Goal: Task Accomplishment & Management: Use online tool/utility

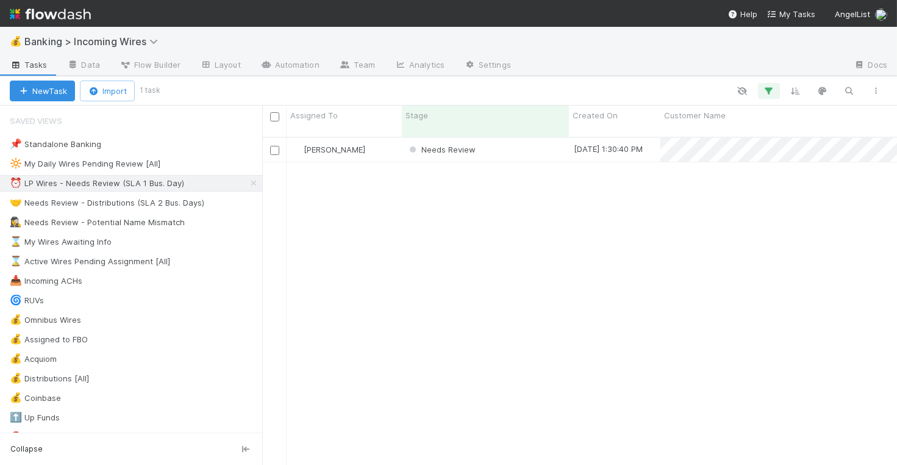
scroll to position [338, 635]
click at [502, 141] on div "Needs Review" at bounding box center [485, 150] width 167 height 24
click at [391, 140] on div "[PERSON_NAME]" at bounding box center [344, 150] width 115 height 24
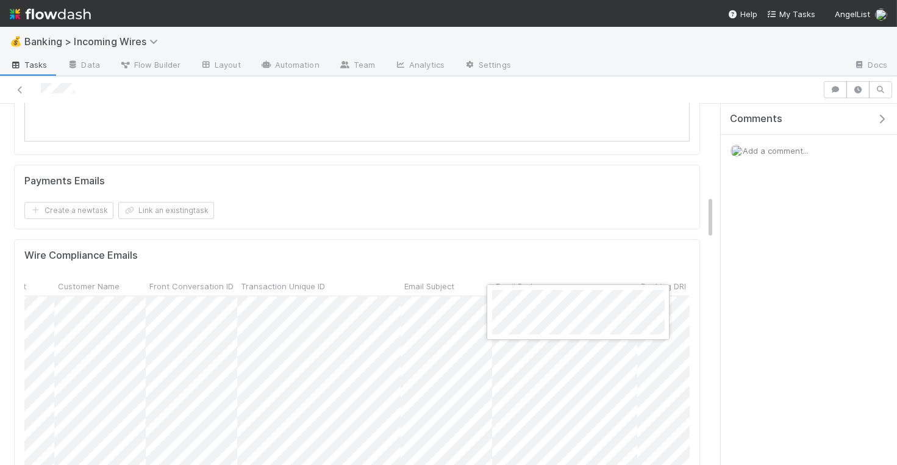
click at [344, 368] on div at bounding box center [448, 232] width 897 height 465
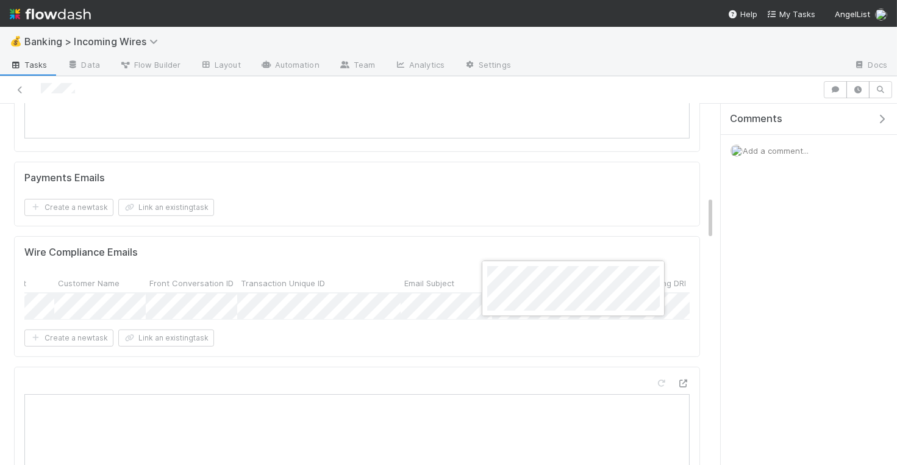
click at [616, 328] on div at bounding box center [448, 232] width 897 height 465
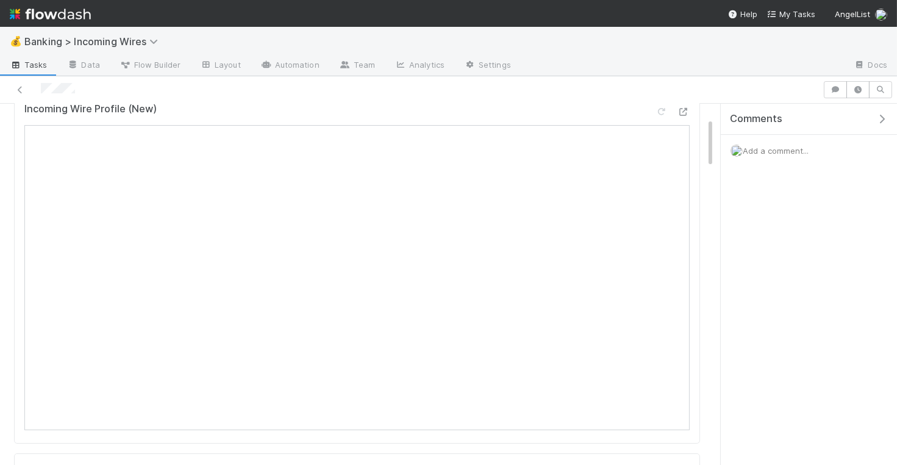
scroll to position [99, 0]
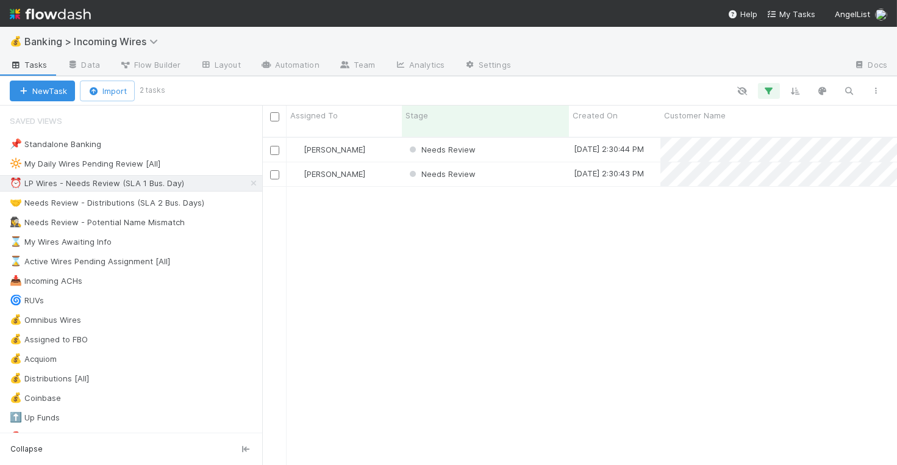
scroll to position [338, 635]
click at [387, 138] on div "[PERSON_NAME]" at bounding box center [344, 150] width 115 height 24
click at [516, 146] on div "Needs Review" at bounding box center [485, 150] width 167 height 24
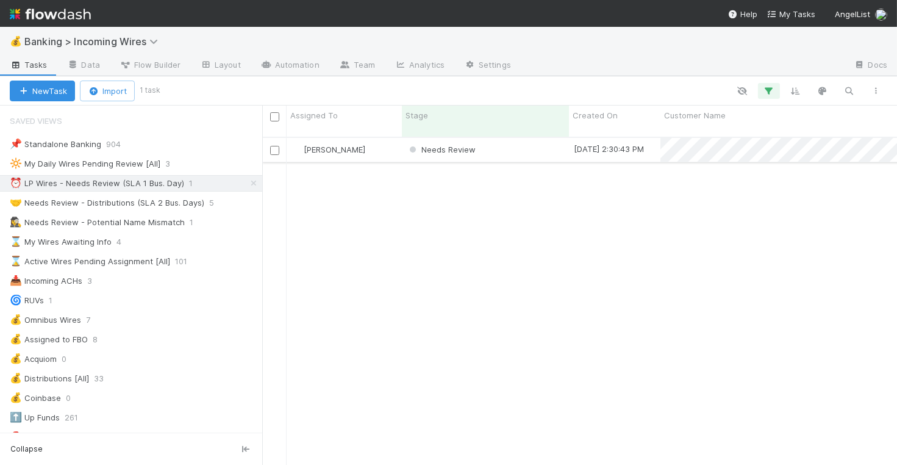
click at [516, 140] on div "Needs Review" at bounding box center [485, 150] width 167 height 24
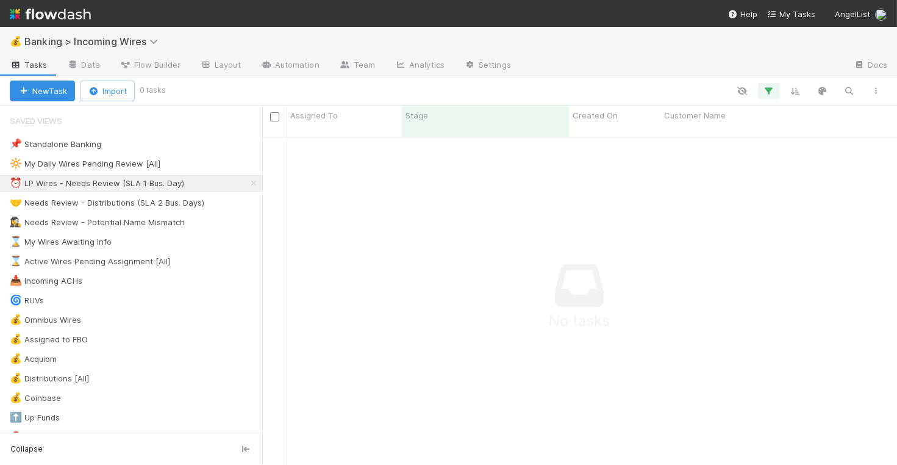
scroll to position [338, 635]
click at [140, 202] on div "🤝 Needs Review - Distributions (SLA 2 Bus. Days)" at bounding box center [107, 202] width 194 height 15
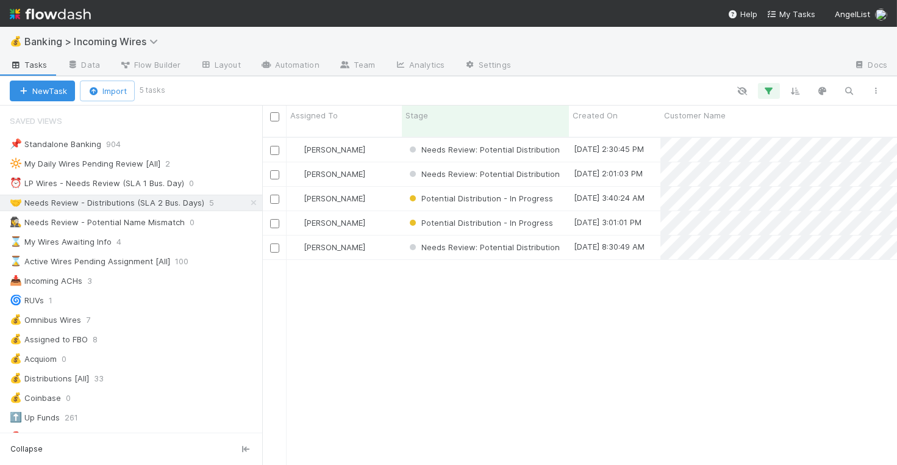
scroll to position [338, 635]
click at [394, 138] on div "[PERSON_NAME]" at bounding box center [344, 150] width 115 height 24
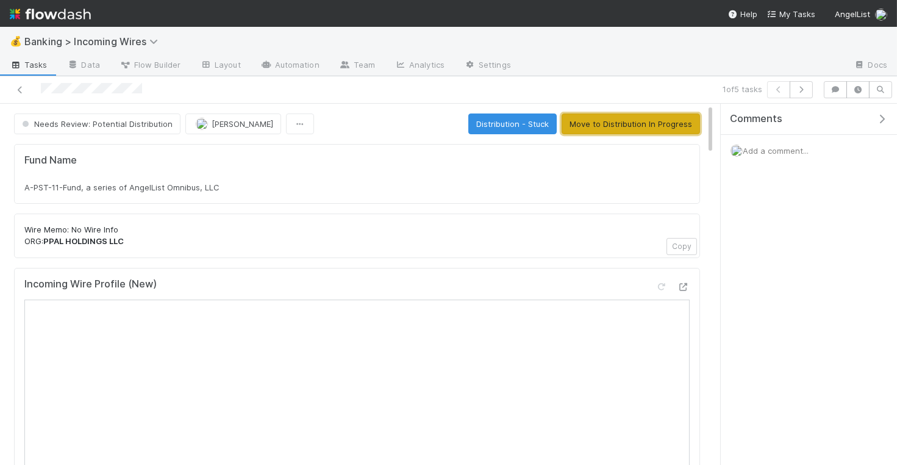
click at [609, 122] on button "Move to Distribution In Progress" at bounding box center [630, 123] width 138 height 21
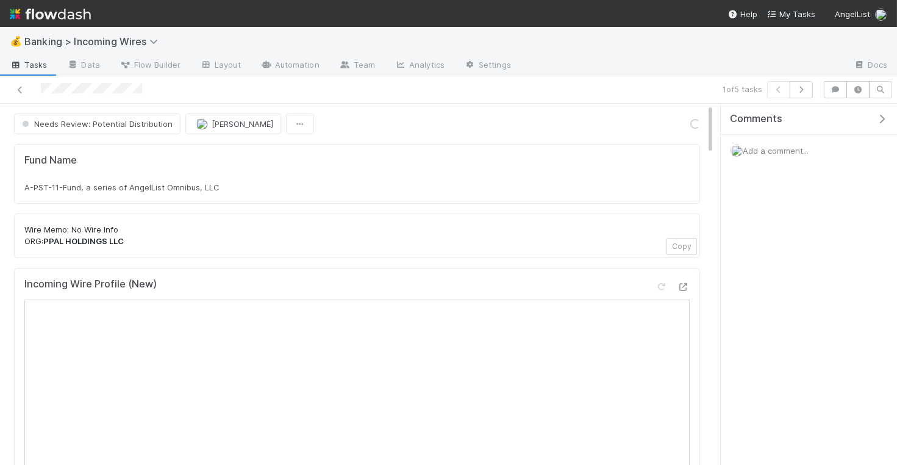
click at [273, 189] on div "A-PST-11-Fund, a series of AngelList Omnibus, LLC" at bounding box center [356, 187] width 665 height 12
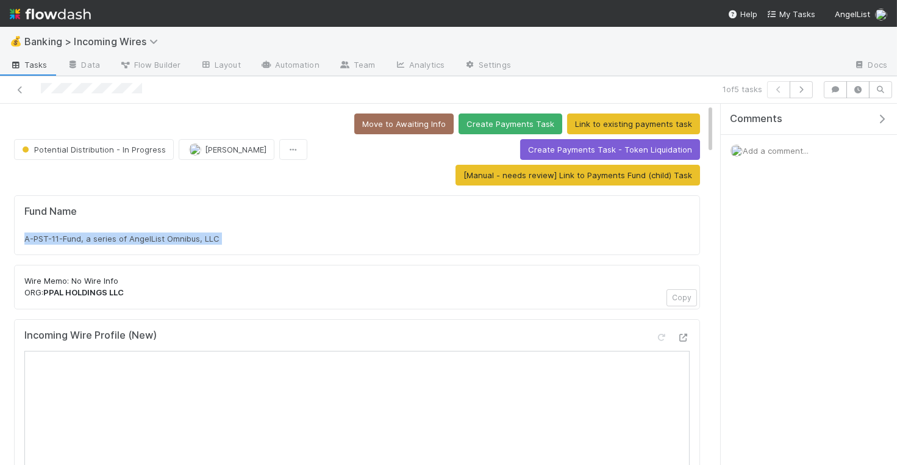
copy div "A-PST-11-Fund, a series of AngelList Omnibus, LLC"
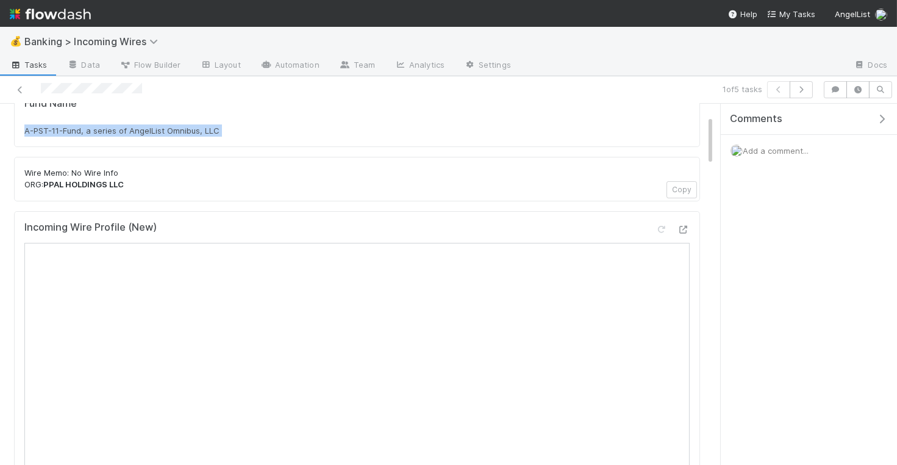
scroll to position [124, 0]
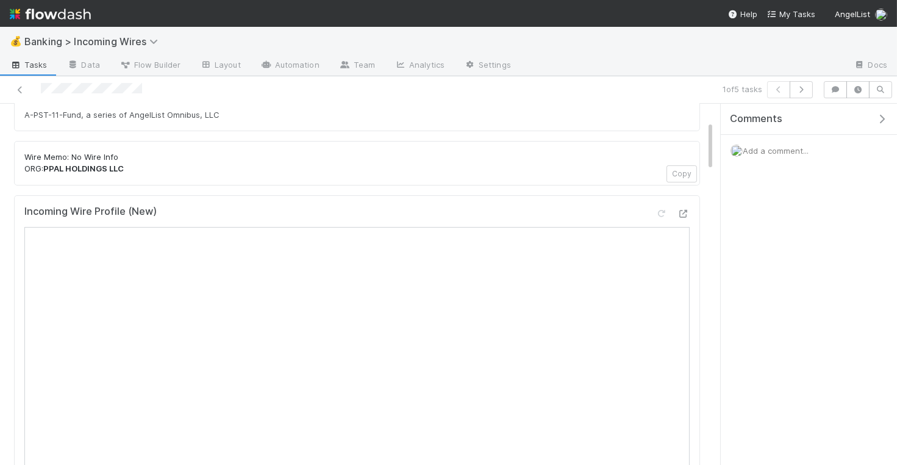
drag, startPoint x: 45, startPoint y: 163, endPoint x: 184, endPoint y: 168, distance: 139.7
click at [184, 168] on p "Wire Memo: No Wire Info ORG: PPAL HOLDINGS LLC" at bounding box center [356, 163] width 665 height 24
drag, startPoint x: 141, startPoint y: 165, endPoint x: 46, endPoint y: 166, distance: 94.5
click at [46, 166] on p "Wire Memo: No Wire Info ORG: PPAL HOLDINGS LLC" at bounding box center [356, 163] width 665 height 24
copy strong "PPAL HOLDINGS LLC"
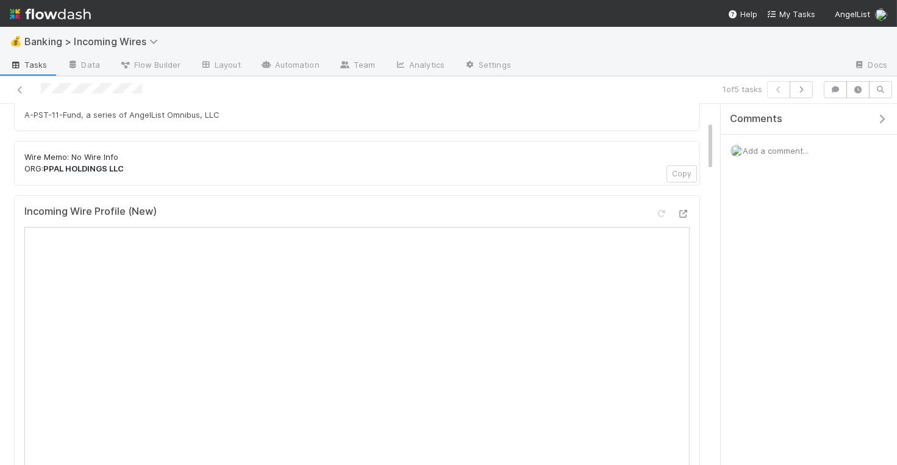
click at [211, 151] on p "Wire Memo: No Wire Info ORG: PPAL HOLDINGS LLC" at bounding box center [356, 163] width 665 height 24
click at [232, 109] on div "A-PST-11-Fund, a series of AngelList Omnibus, LLC" at bounding box center [356, 115] width 665 height 12
copy div "A-PST-11-Fund, a series of AngelList Omnibus, LLC"
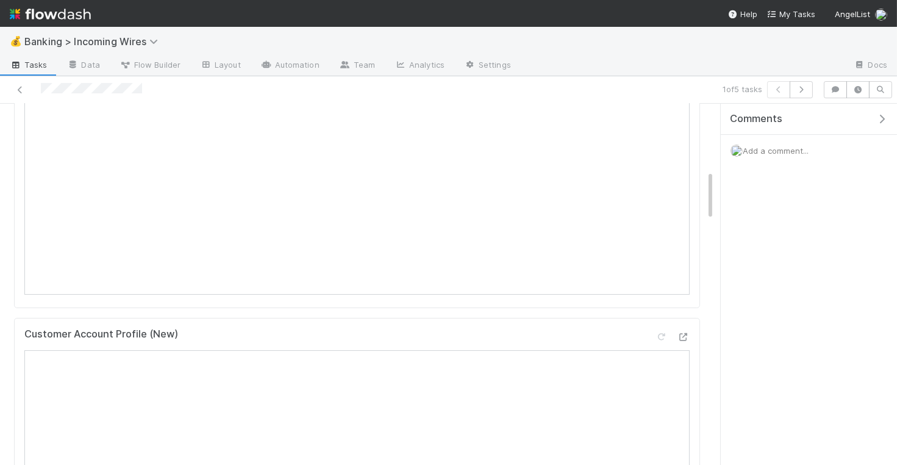
scroll to position [647, 0]
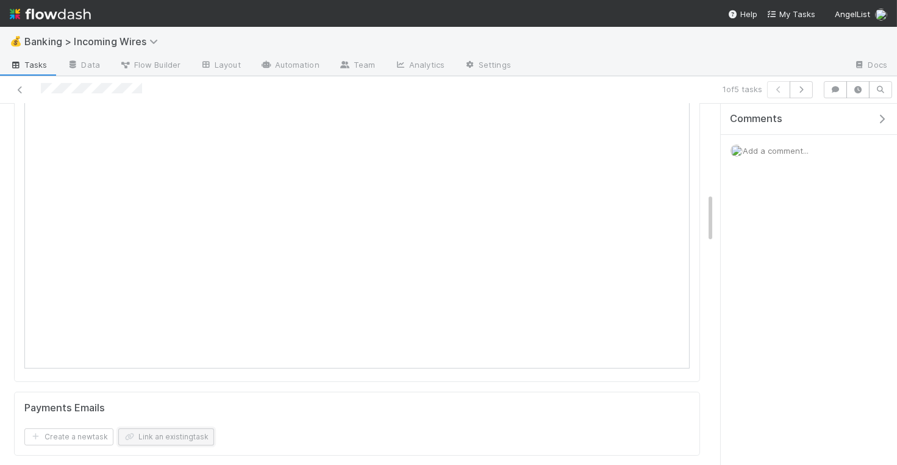
click at [189, 435] on button "Link an existing task" at bounding box center [166, 436] width 96 height 17
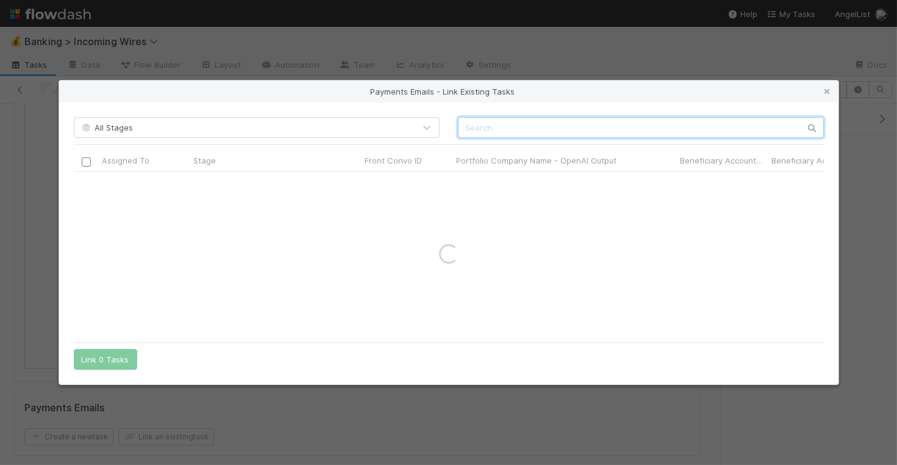
click at [566, 128] on input "text" at bounding box center [641, 127] width 366 height 21
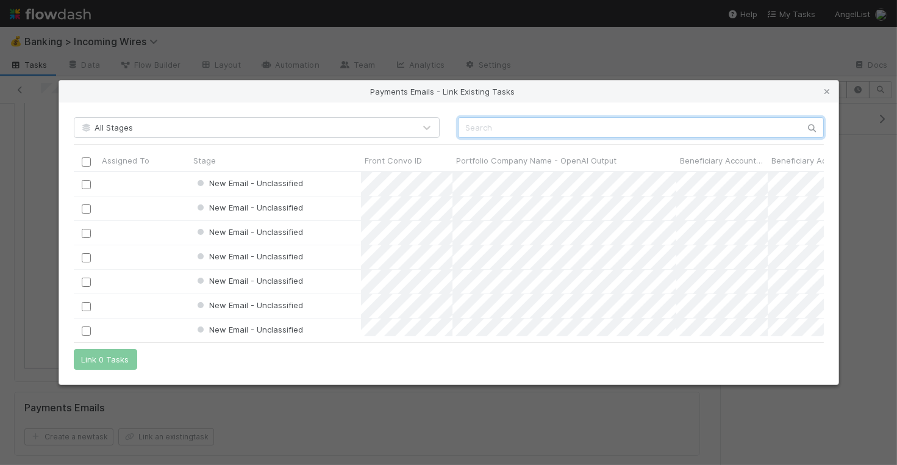
scroll to position [165, 750]
paste input "cnv_qmr9j5z"
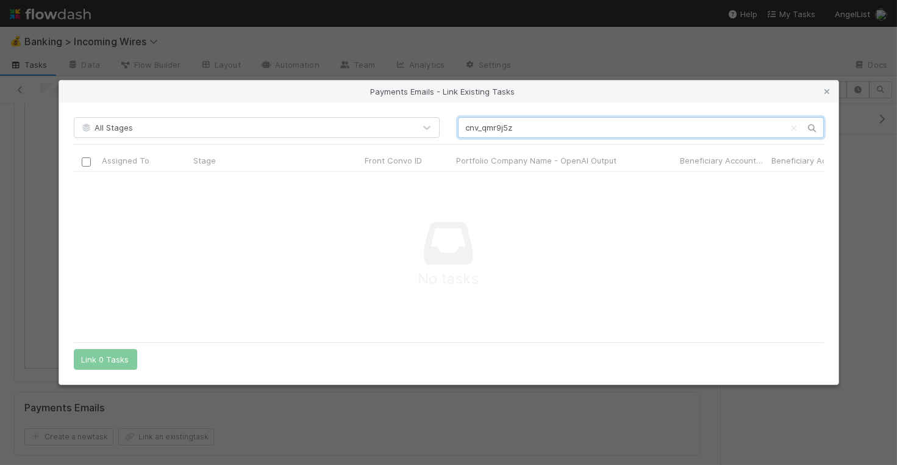
type input "cnv_qmr9j5z"
click at [830, 95] on icon at bounding box center [827, 92] width 12 height 8
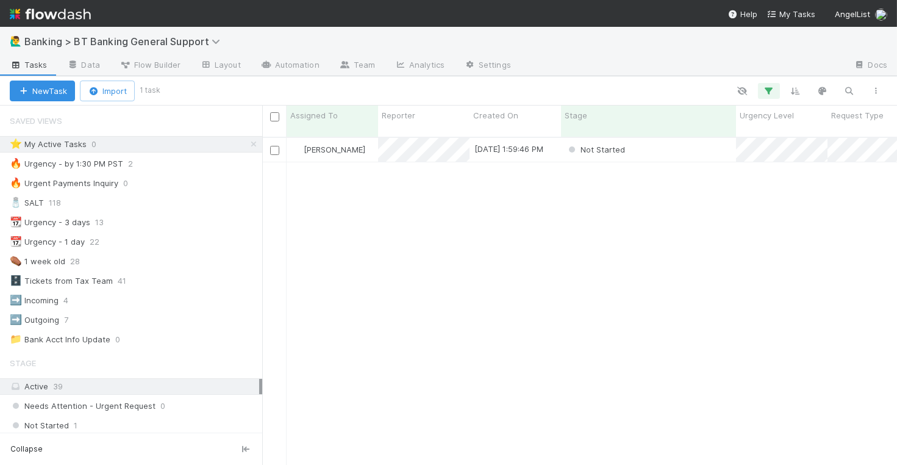
scroll to position [338, 635]
click at [651, 142] on div "Not Started" at bounding box center [648, 150] width 175 height 24
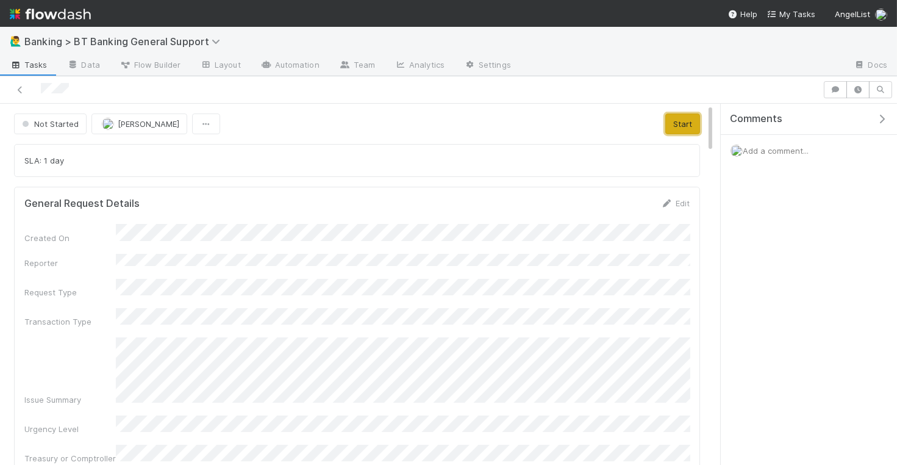
click at [683, 127] on button "Start" at bounding box center [682, 123] width 35 height 21
click at [683, 127] on div "Not Started Nate Eisenstein Start" at bounding box center [357, 123] width 686 height 21
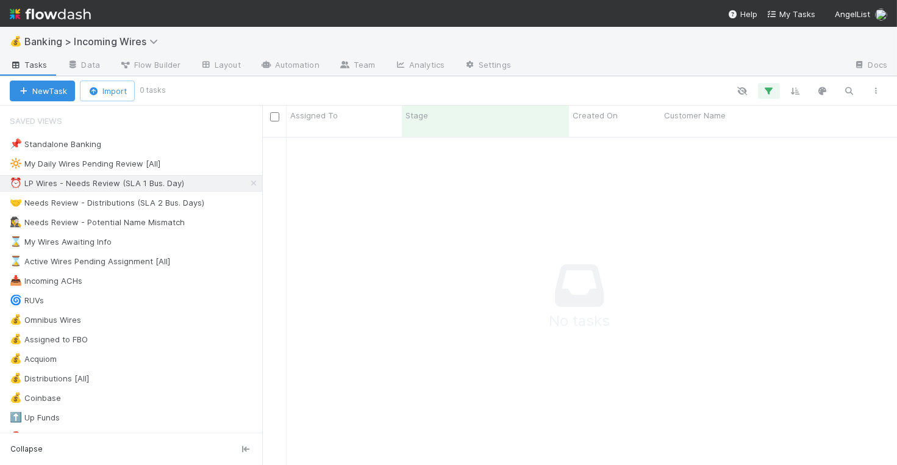
scroll to position [338, 635]
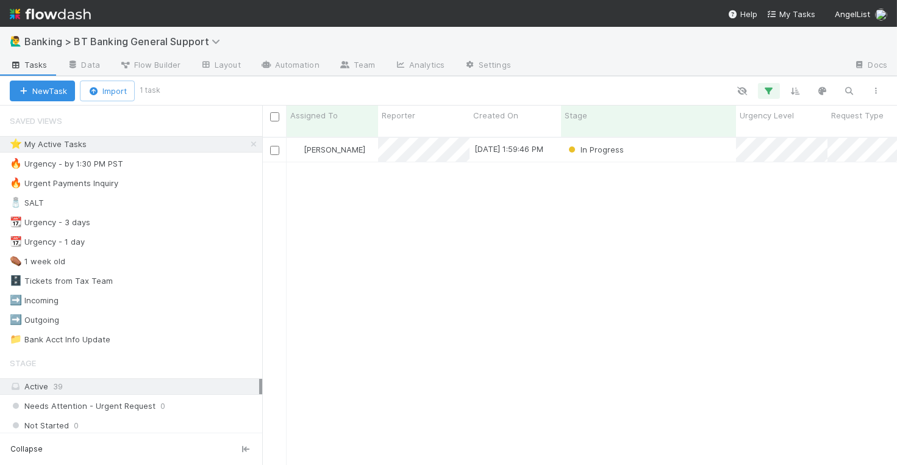
scroll to position [338, 635]
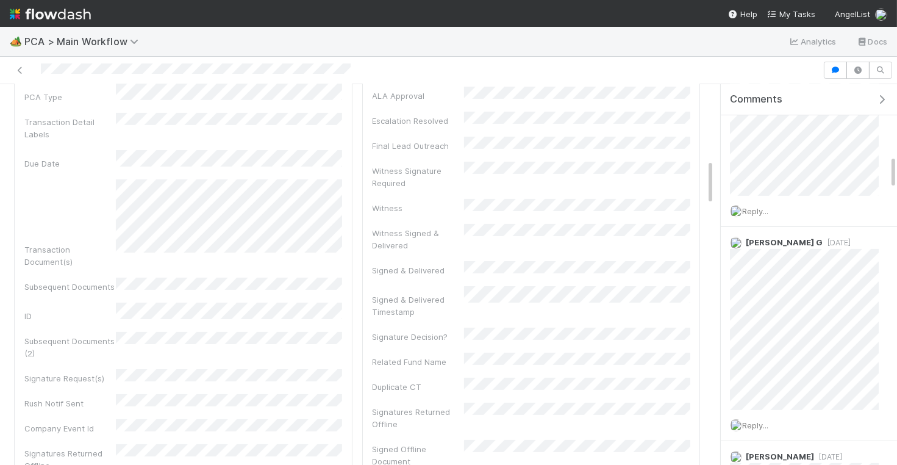
scroll to position [317, 0]
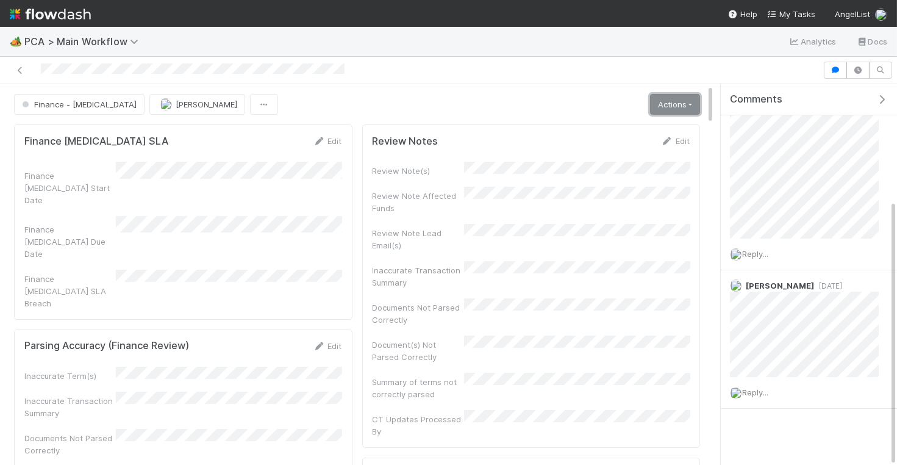
click at [672, 104] on link "Actions" at bounding box center [675, 104] width 50 height 21
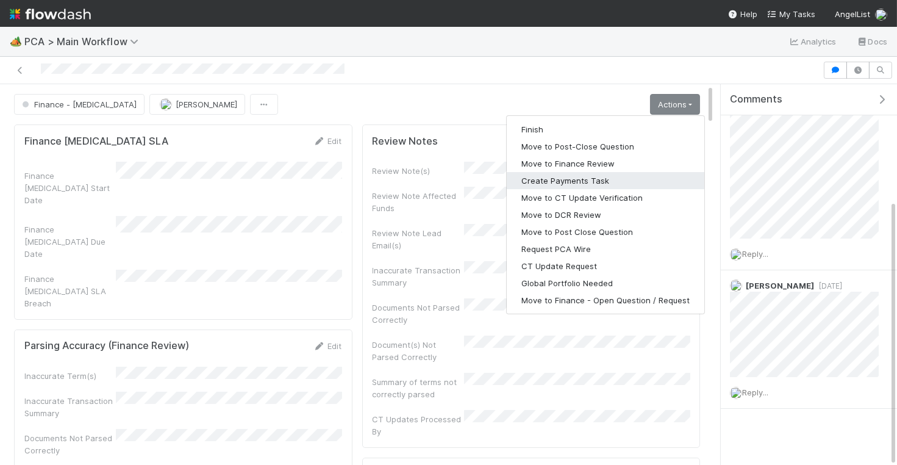
click at [629, 177] on button "Create Payments Task" at bounding box center [606, 180] width 198 height 17
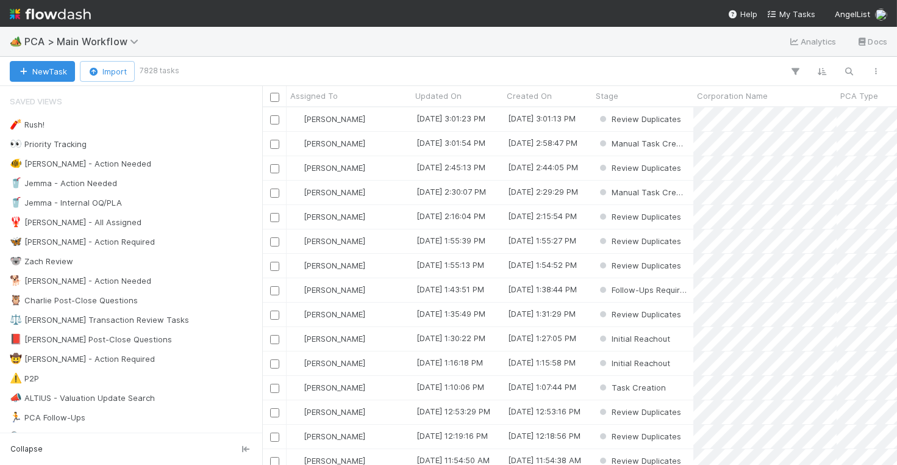
scroll to position [358, 635]
click at [851, 71] on icon "button" at bounding box center [849, 71] width 12 height 11
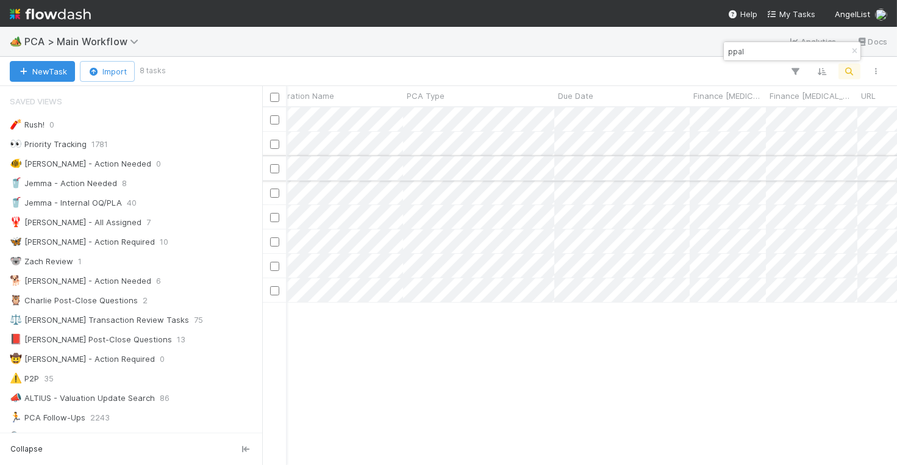
scroll to position [0, 0]
type input "ppal"
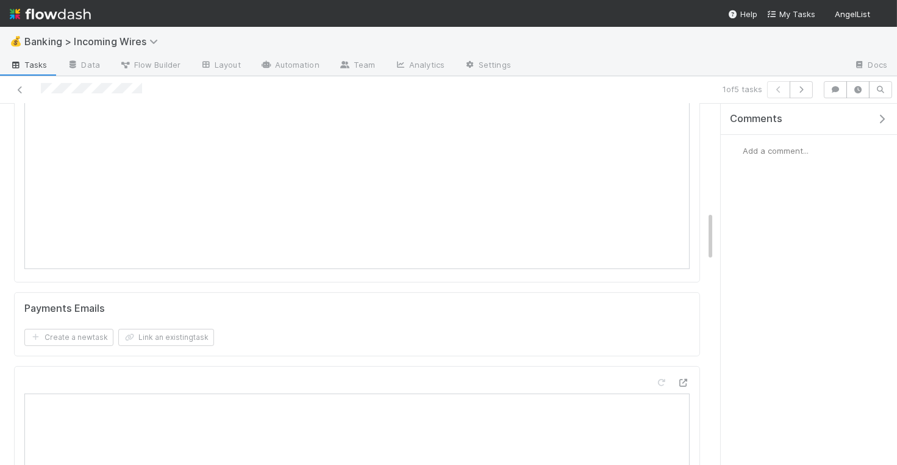
scroll to position [800, 0]
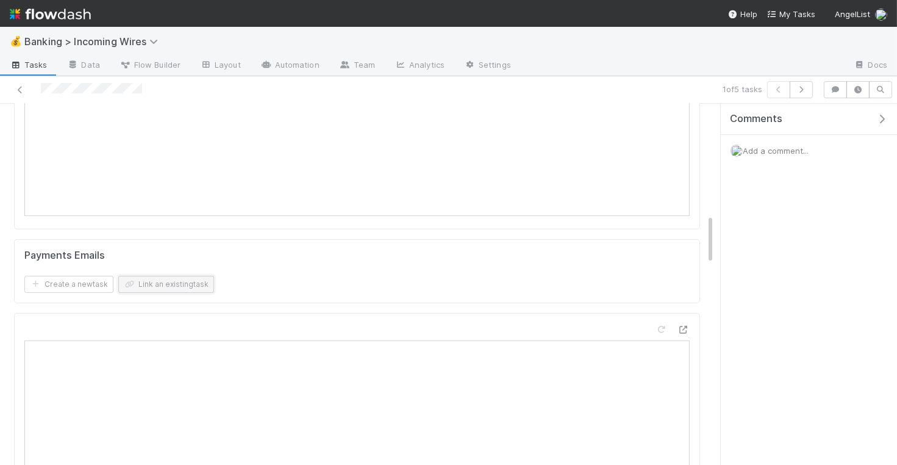
click at [178, 277] on button "Link an existing task" at bounding box center [166, 284] width 96 height 17
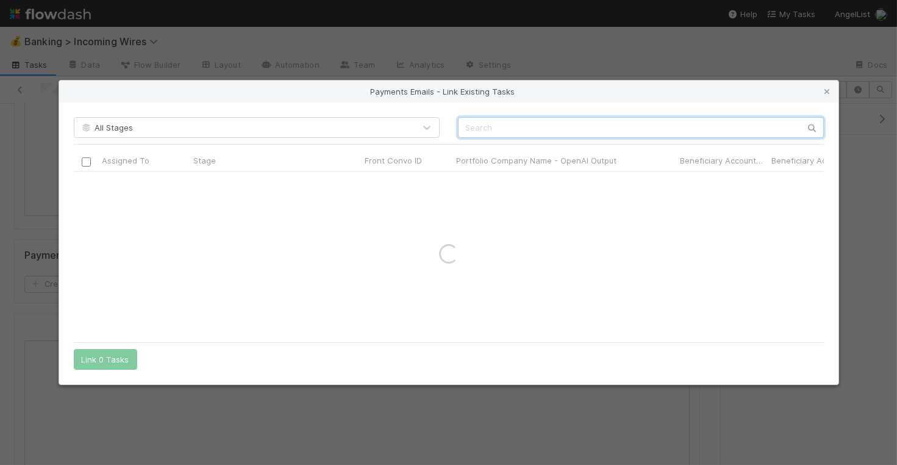
click at [567, 131] on input "text" at bounding box center [641, 127] width 366 height 21
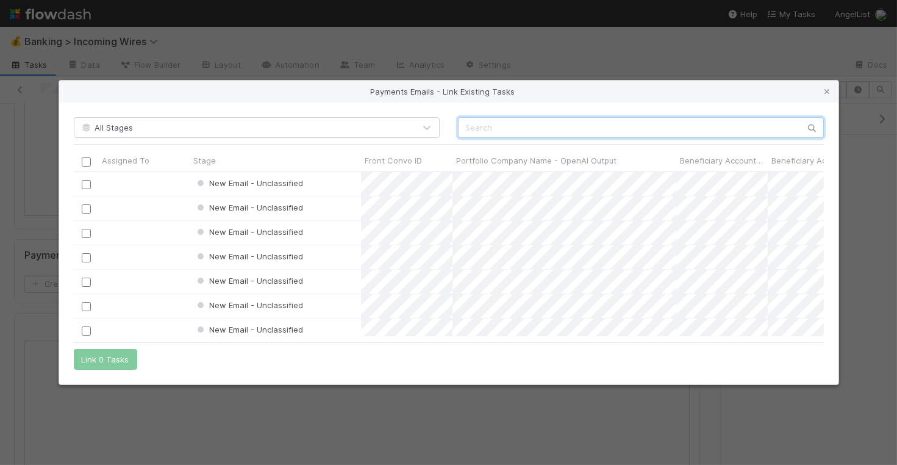
scroll to position [165, 750]
paste input "cnv_qmr9j5z"
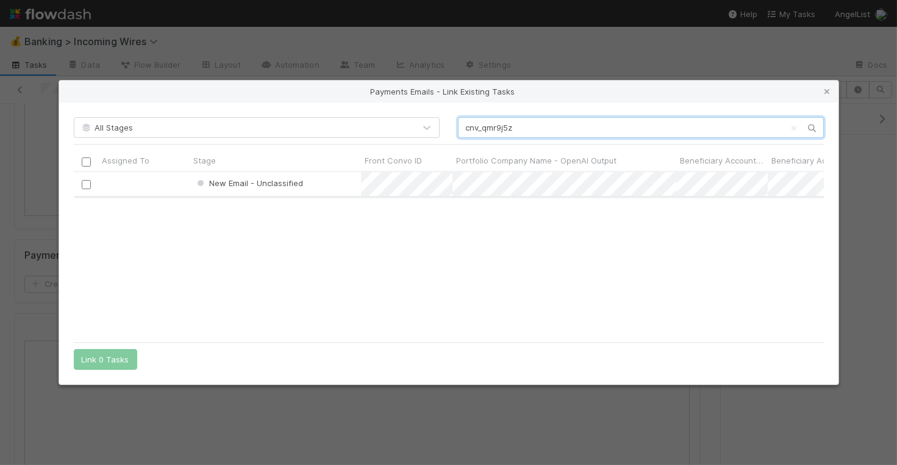
type input "cnv_qmr9j5z"
click at [82, 184] on input "checkbox" at bounding box center [85, 184] width 9 height 9
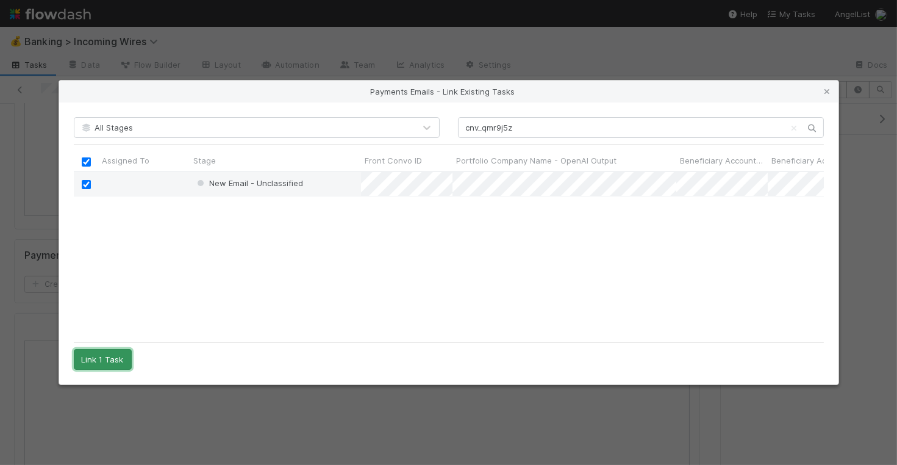
click at [100, 356] on button "Link 1 Task" at bounding box center [103, 359] width 58 height 21
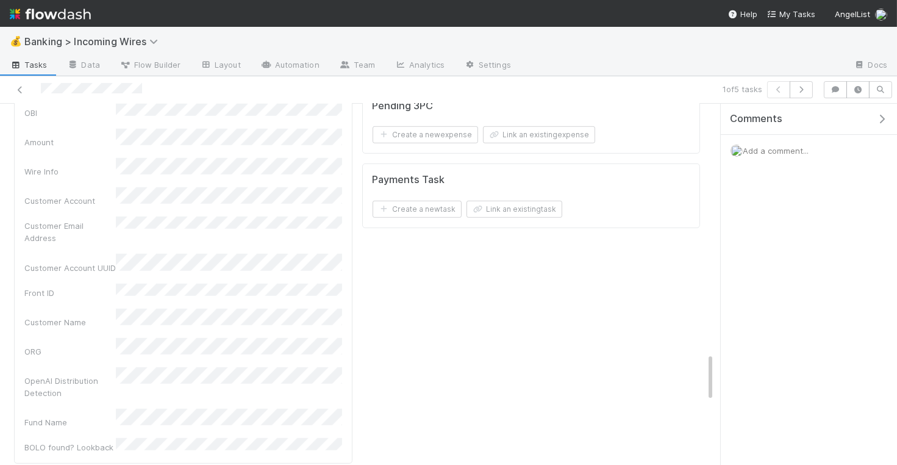
scroll to position [1837, 0]
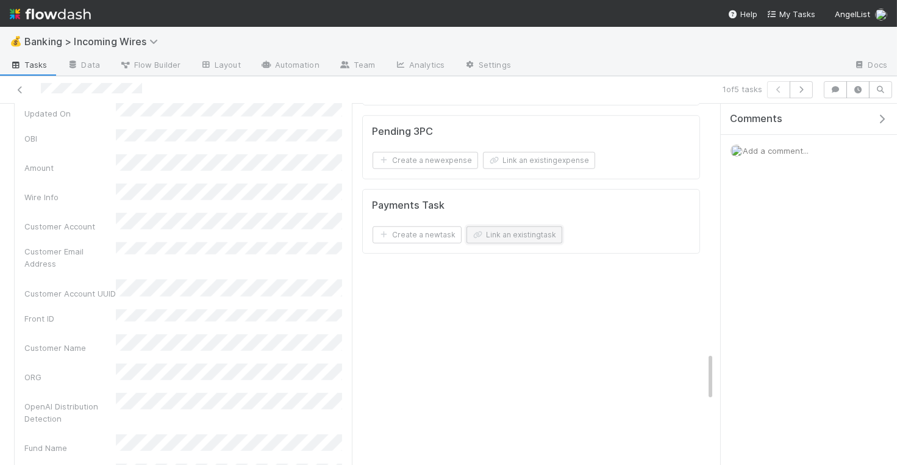
click at [544, 226] on button "Link an existing task" at bounding box center [514, 234] width 96 height 17
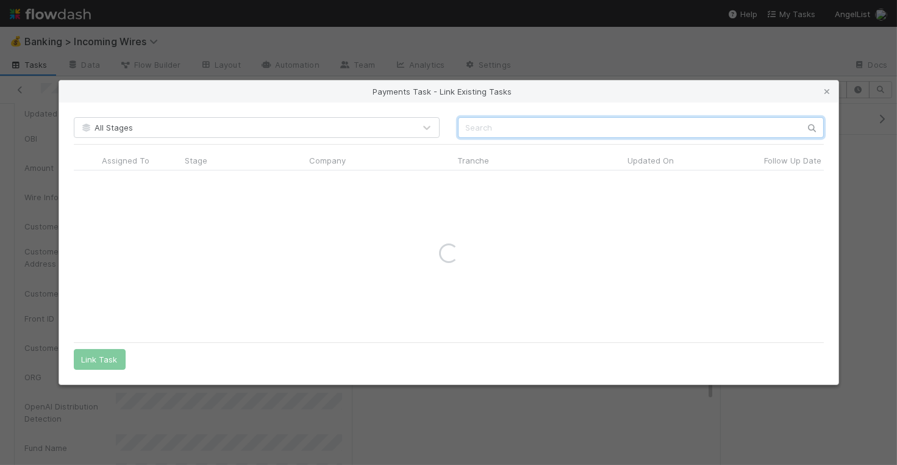
click at [599, 129] on input "text" at bounding box center [641, 127] width 366 height 21
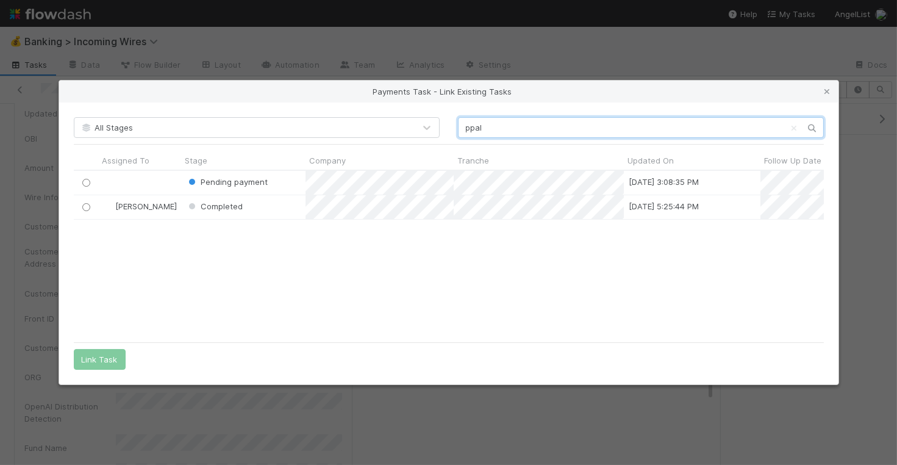
scroll to position [166, 750]
type input "ppal"
click at [82, 179] on input "radio" at bounding box center [86, 183] width 8 height 8
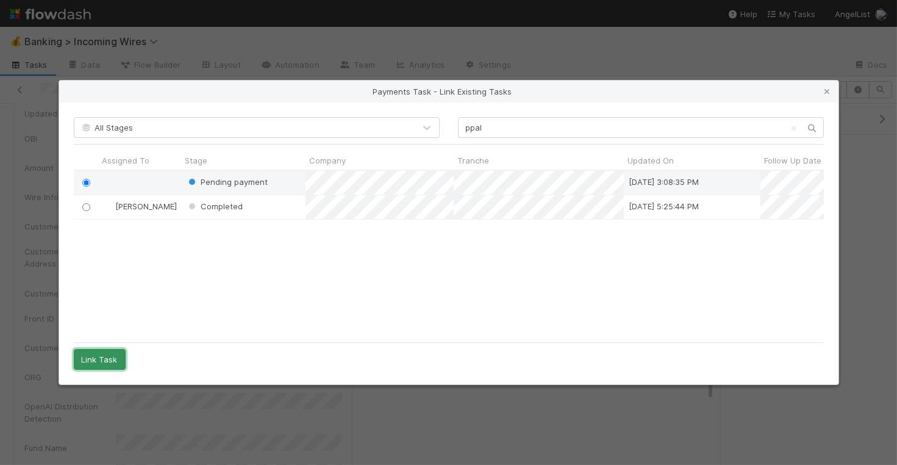
click at [94, 362] on button "Link Task" at bounding box center [100, 359] width 52 height 21
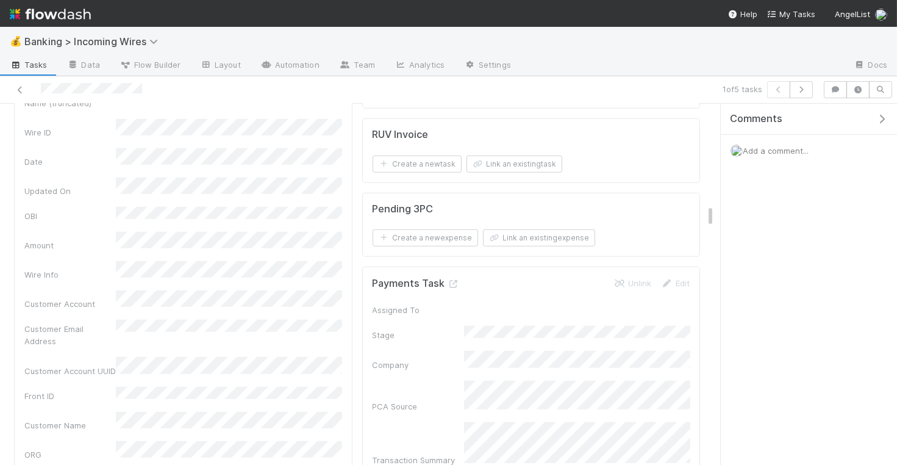
scroll to position [1765, 0]
click at [671, 274] on icon at bounding box center [667, 278] width 12 height 8
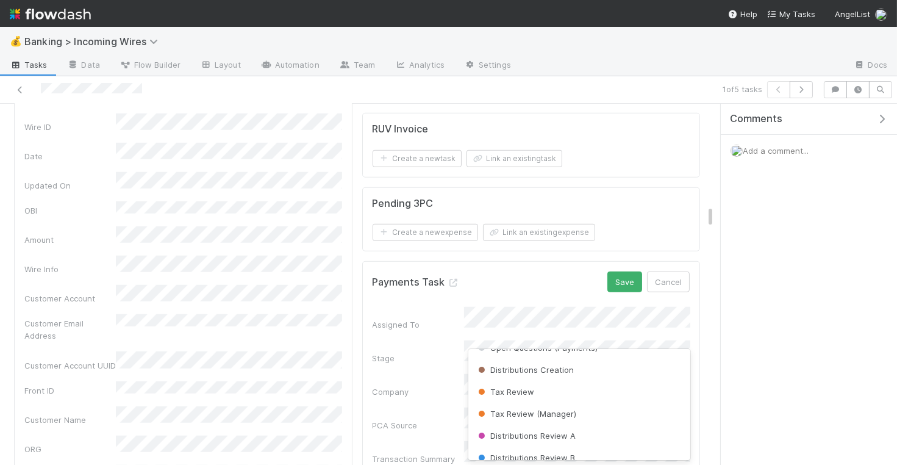
scroll to position [141, 0]
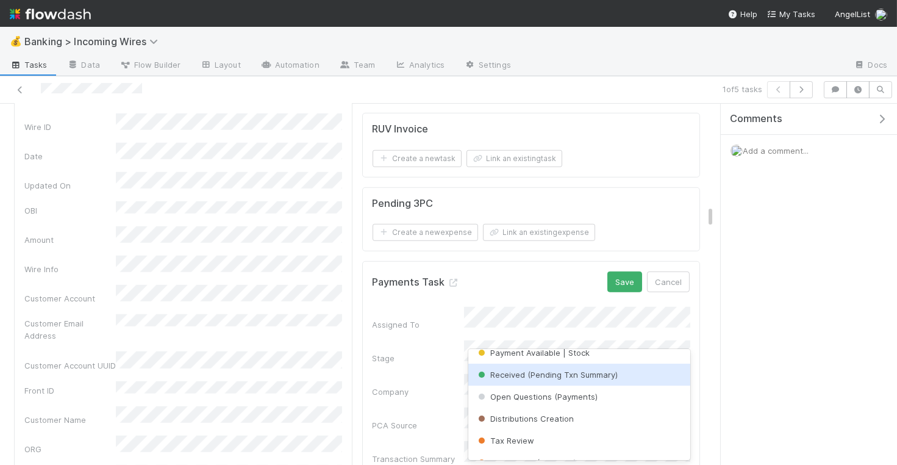
click at [555, 375] on span "Received (Pending Txn Summary)" at bounding box center [547, 374] width 142 height 10
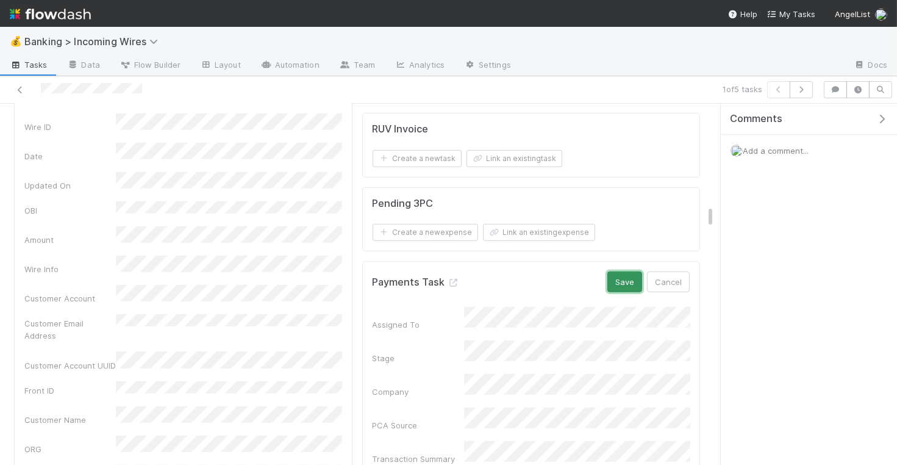
click at [628, 271] on button "Save" at bounding box center [624, 281] width 35 height 21
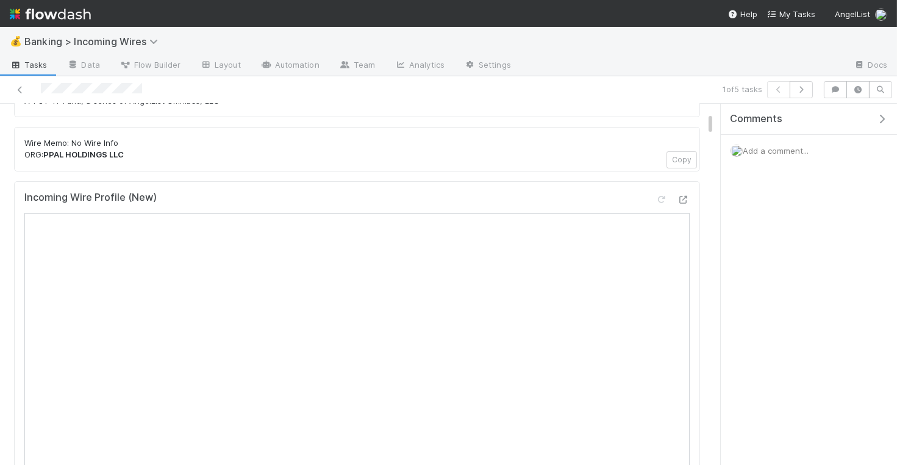
scroll to position [79, 0]
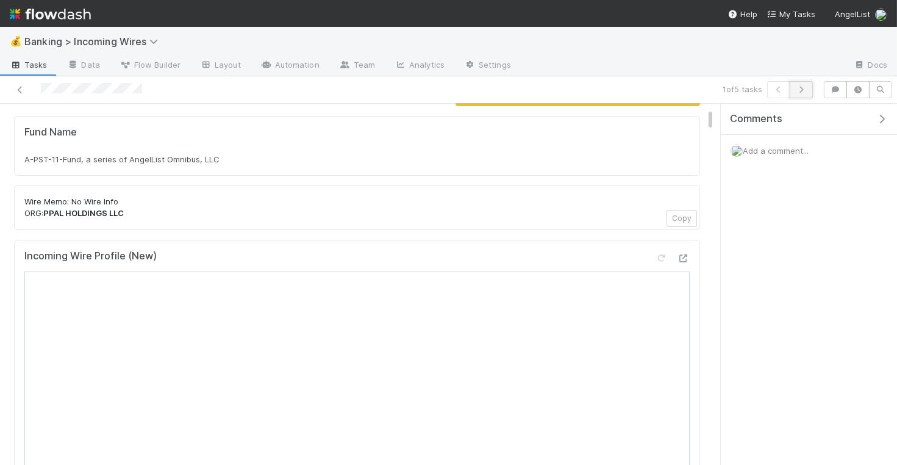
click at [805, 91] on icon "button" at bounding box center [801, 89] width 12 height 7
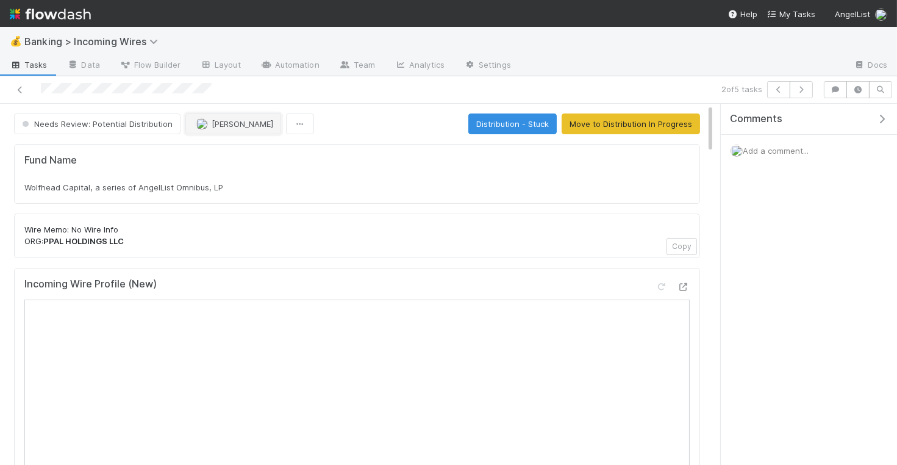
click at [218, 130] on button "Michael Guidi" at bounding box center [233, 123] width 96 height 21
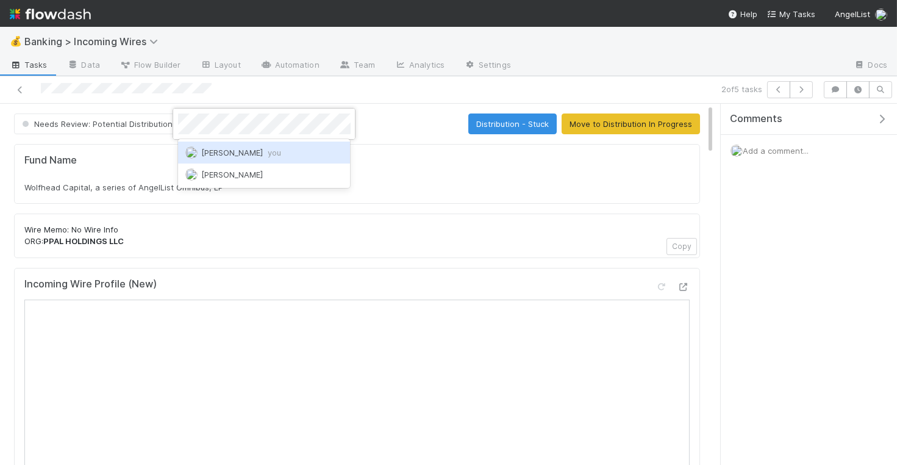
click at [285, 151] on div "Nate Eisenstein you" at bounding box center [264, 152] width 173 height 22
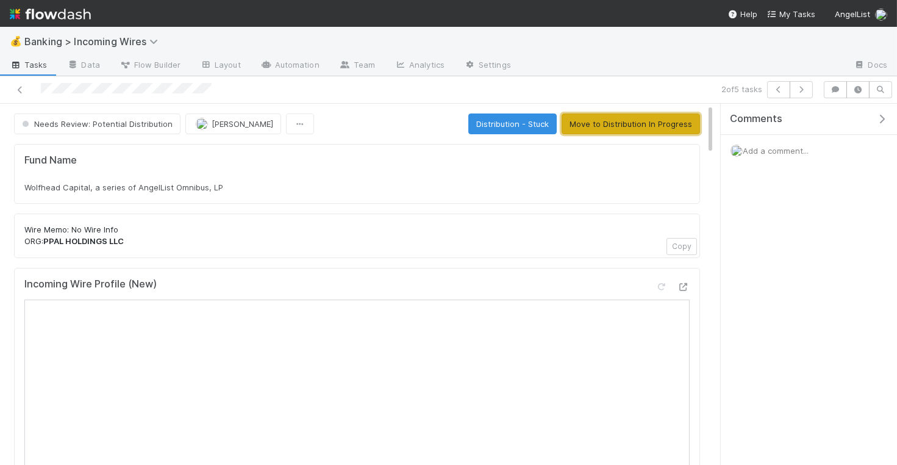
click at [633, 128] on button "Move to Distribution In Progress" at bounding box center [630, 123] width 138 height 21
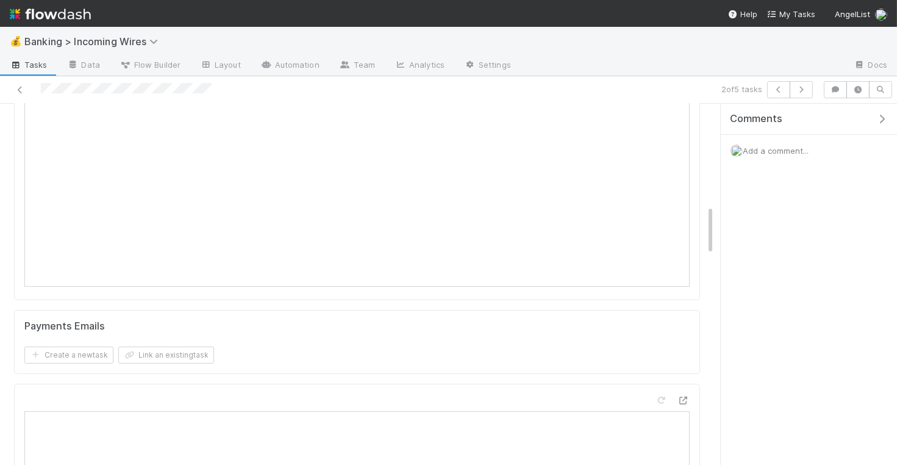
scroll to position [743, 0]
click at [185, 335] on button "Link an existing task" at bounding box center [166, 341] width 96 height 17
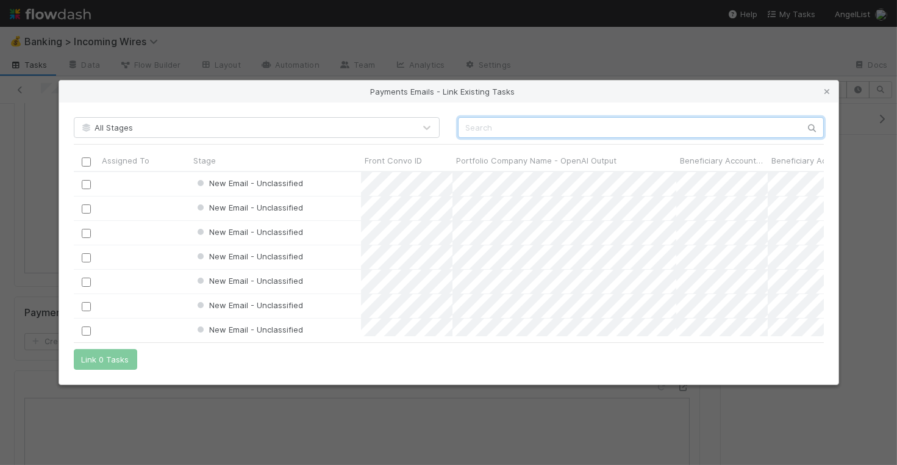
scroll to position [165, 750]
click at [525, 130] on input "text" at bounding box center [641, 127] width 366 height 21
paste input "cnv_qmr9j5z"
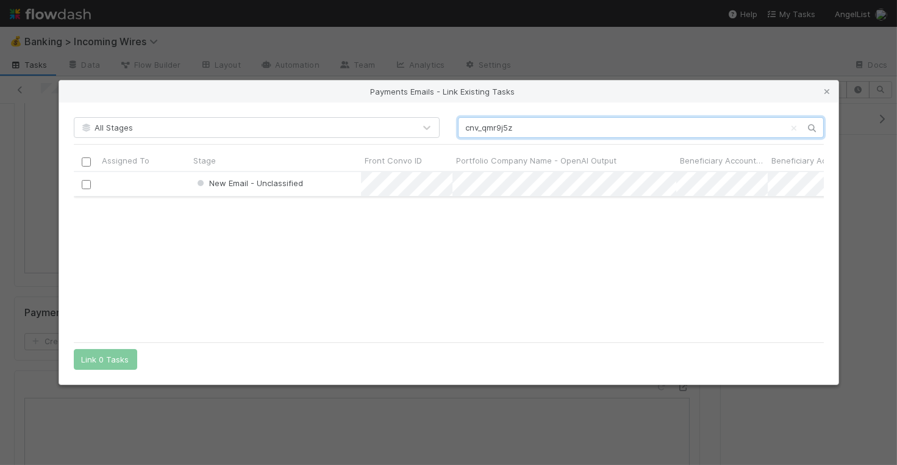
type input "cnv_qmr9j5z"
click at [87, 185] on input "checkbox" at bounding box center [85, 184] width 9 height 9
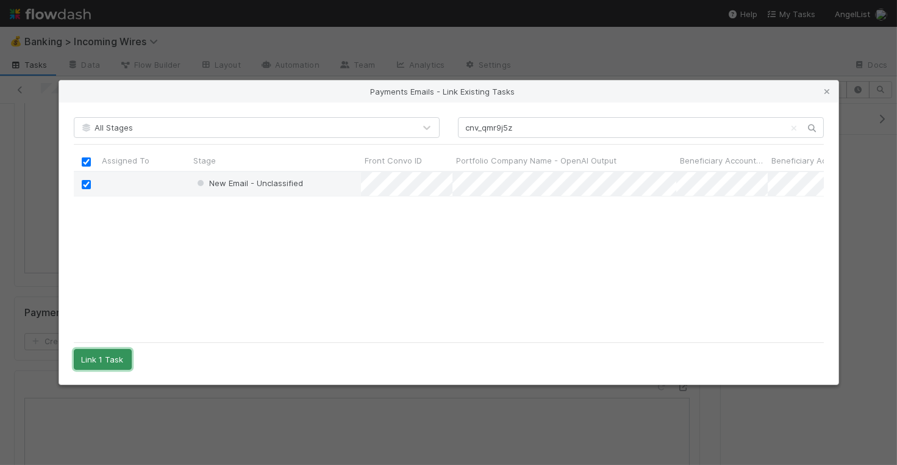
click at [114, 356] on button "Link 1 Task" at bounding box center [103, 359] width 58 height 21
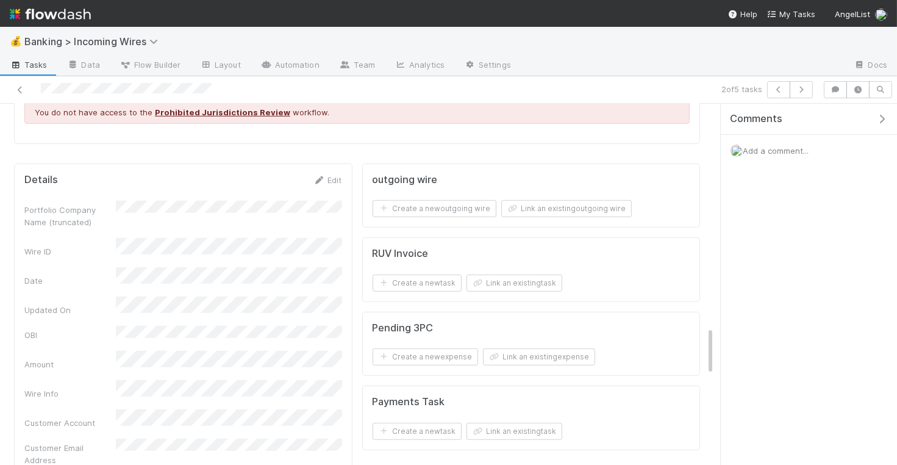
scroll to position [1648, 0]
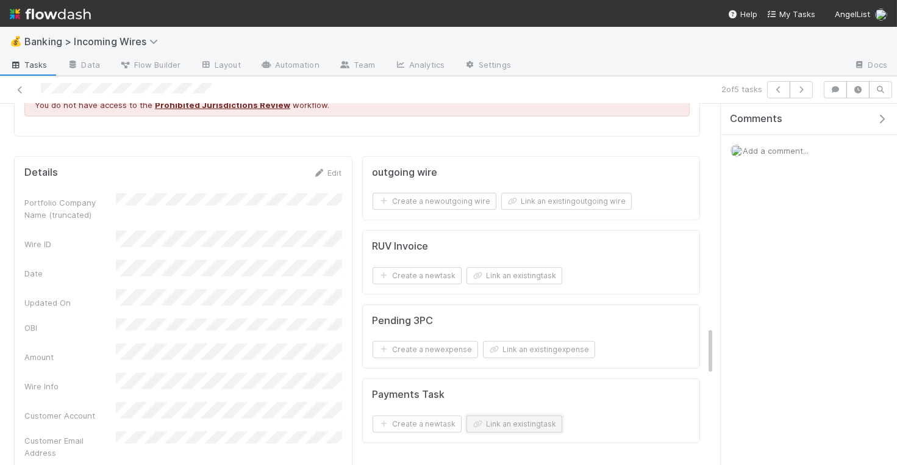
click at [556, 415] on button "Link an existing task" at bounding box center [514, 423] width 96 height 17
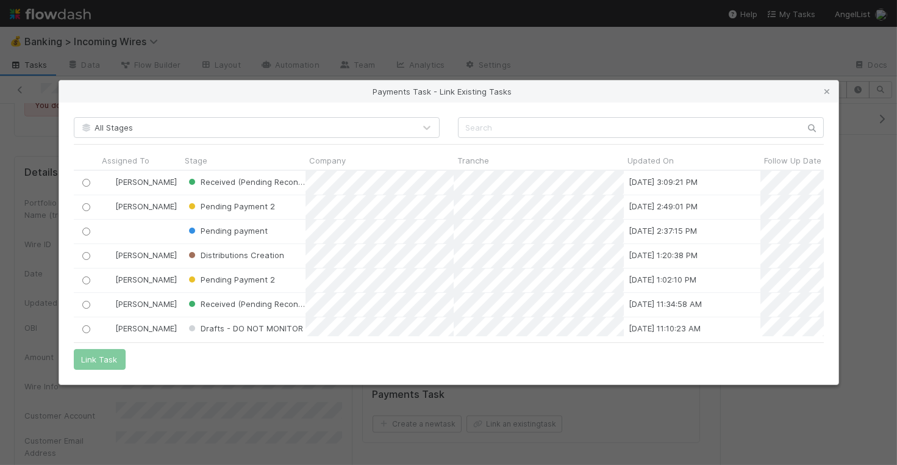
scroll to position [166, 750]
click at [82, 181] on input "radio" at bounding box center [86, 183] width 8 height 8
click at [91, 360] on button "Link Task" at bounding box center [100, 359] width 52 height 21
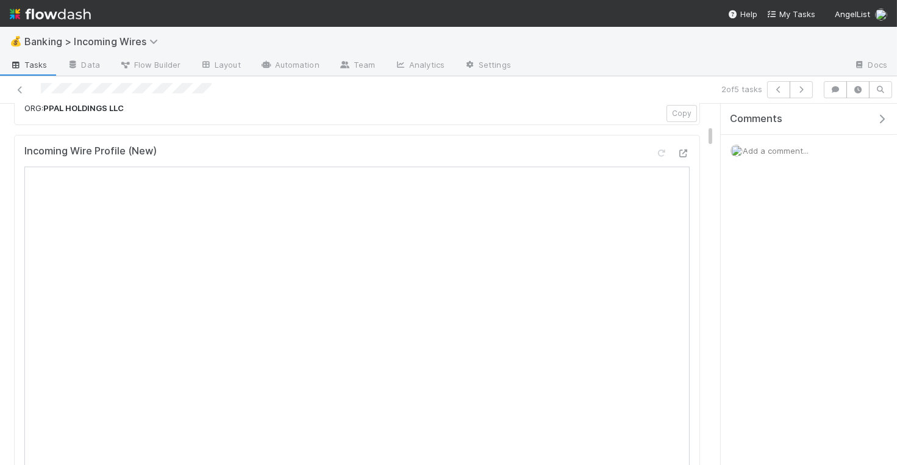
scroll to position [137, 0]
click at [807, 88] on icon "button" at bounding box center [801, 89] width 12 height 7
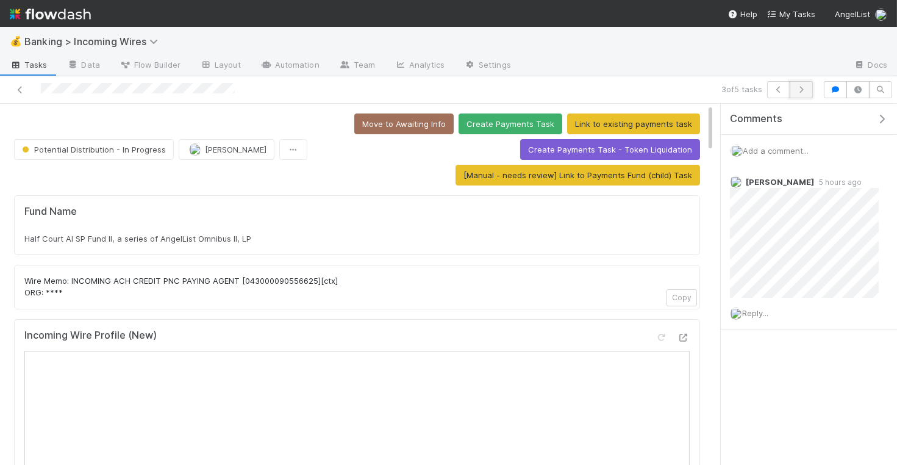
click at [810, 88] on button "button" at bounding box center [801, 89] width 23 height 17
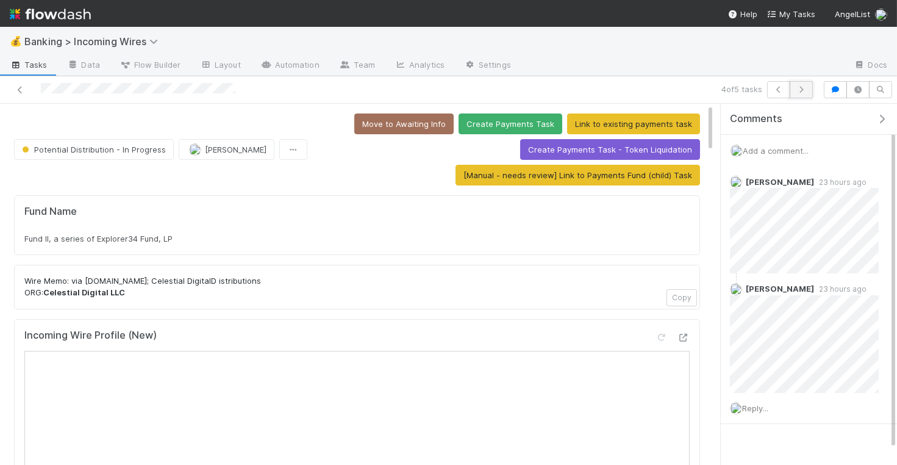
click at [810, 88] on button "button" at bounding box center [801, 89] width 23 height 17
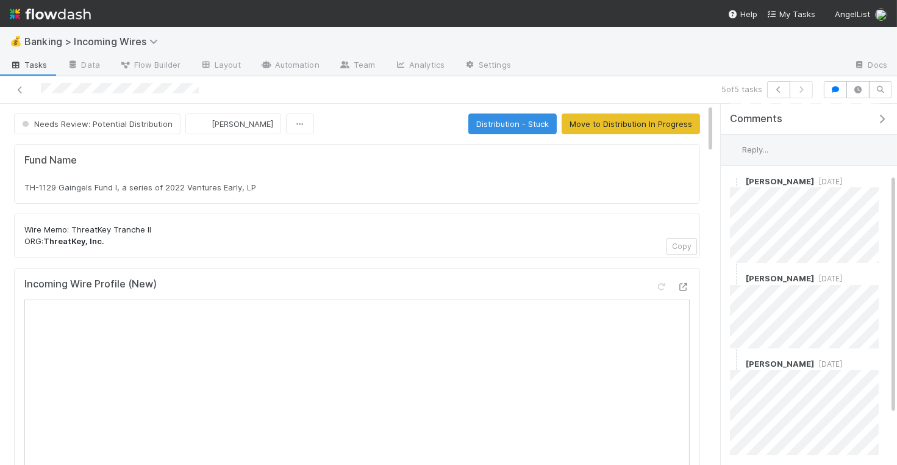
scroll to position [105, 0]
click at [238, 119] on span "[PERSON_NAME]" at bounding box center [243, 124] width 62 height 10
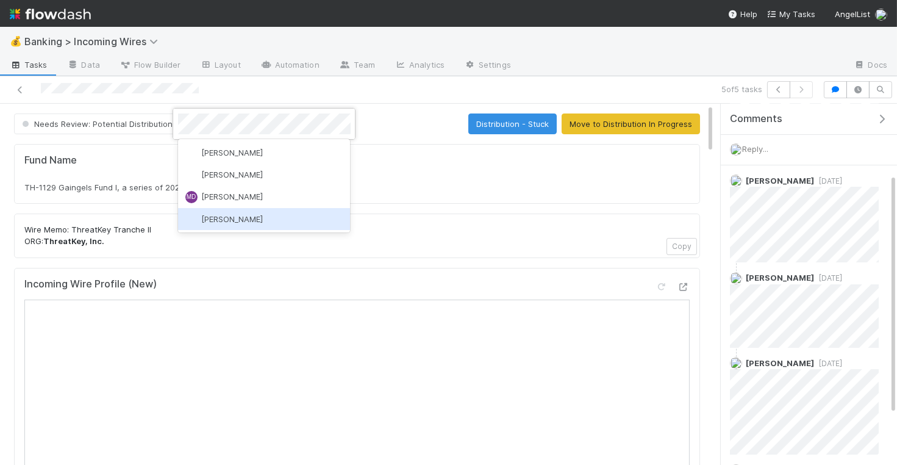
click at [316, 223] on div "[PERSON_NAME]" at bounding box center [264, 219] width 173 height 22
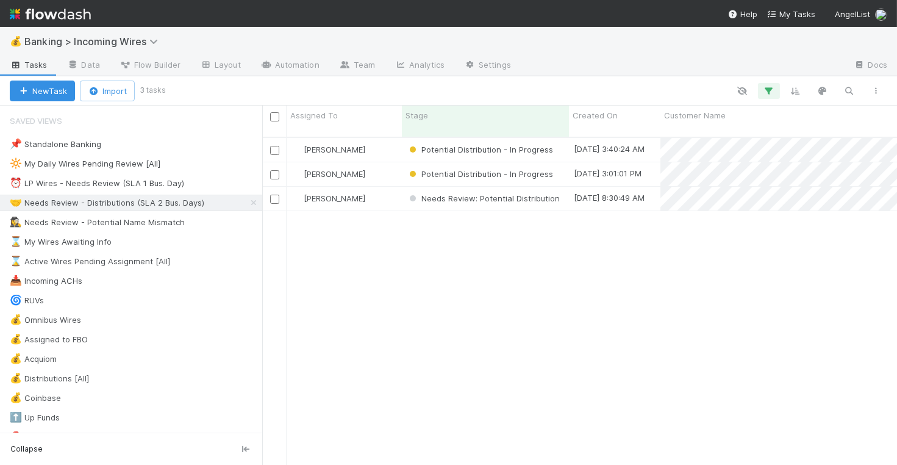
scroll to position [1, 1]
click at [149, 178] on div "⏰ LP Wires - Needs Review (SLA 1 Bus. Day)" at bounding box center [97, 183] width 174 height 15
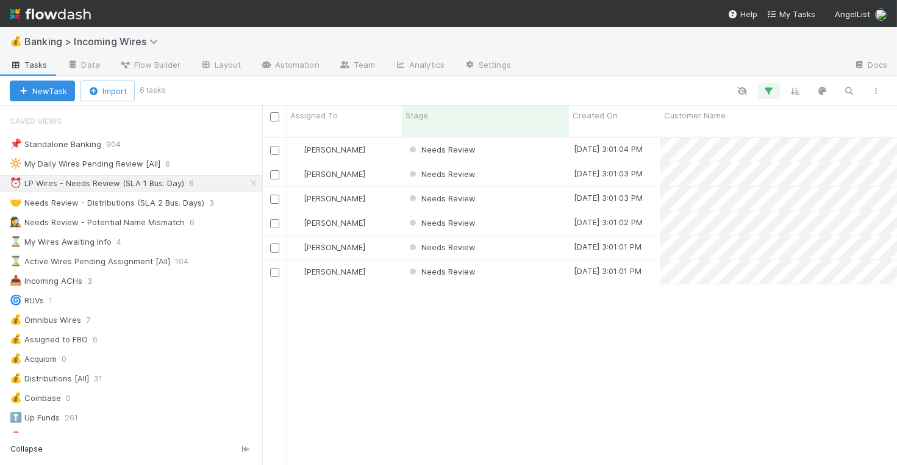
scroll to position [338, 635]
click at [524, 143] on div "Needs Review" at bounding box center [485, 150] width 167 height 24
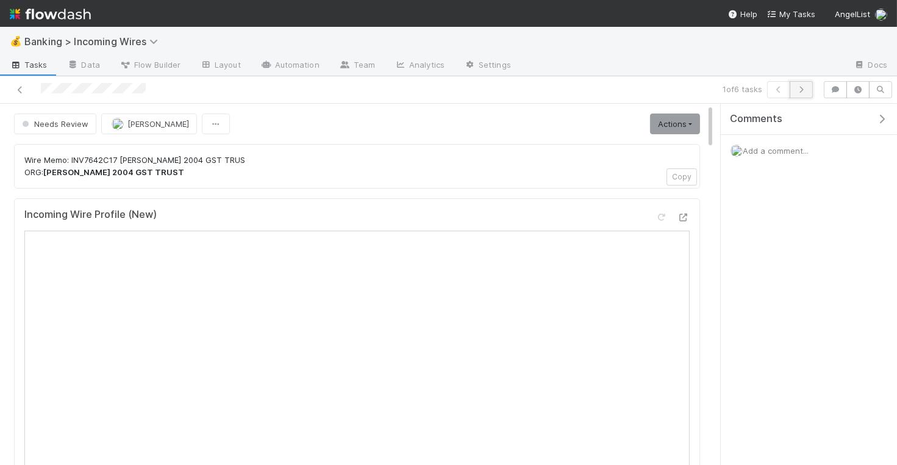
click at [805, 90] on icon "button" at bounding box center [801, 89] width 12 height 7
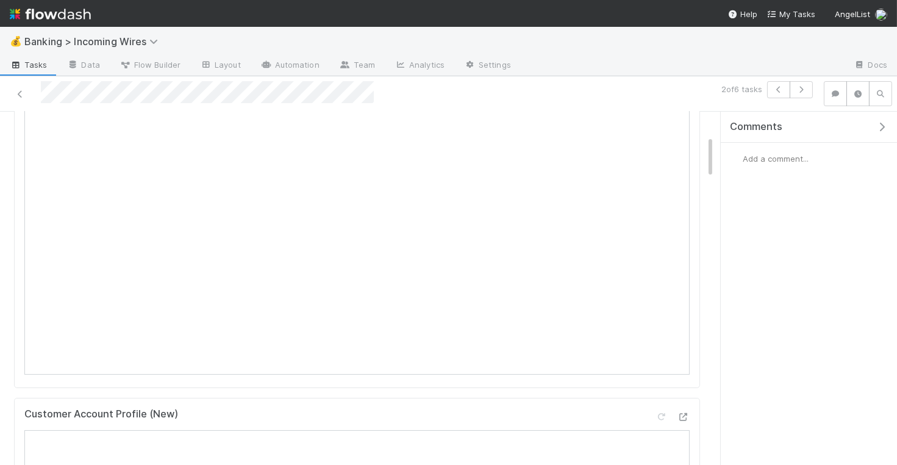
scroll to position [70, 0]
click at [807, 86] on icon "button" at bounding box center [801, 89] width 12 height 7
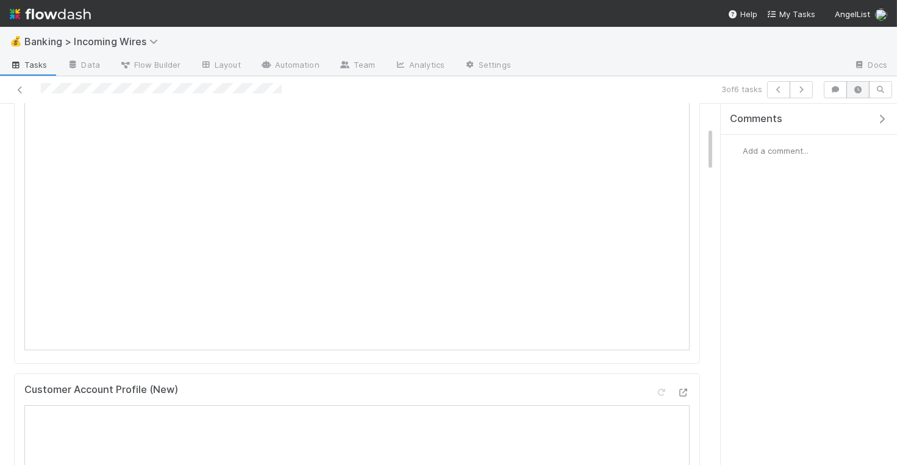
scroll to position [235, 0]
click at [805, 90] on icon "button" at bounding box center [801, 89] width 12 height 7
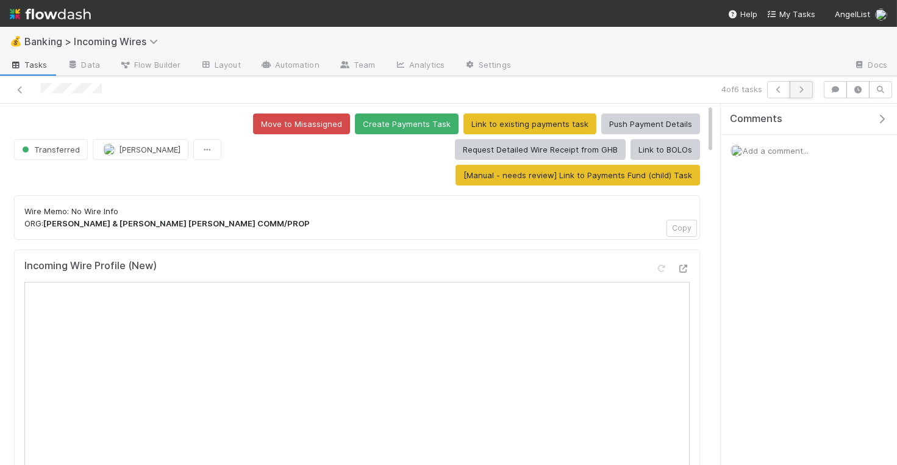
click at [804, 86] on icon "button" at bounding box center [801, 89] width 12 height 7
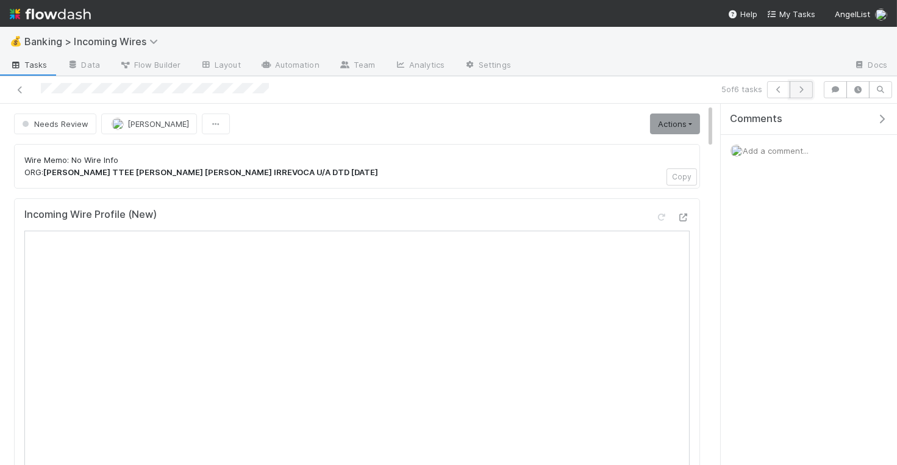
click at [807, 90] on icon "button" at bounding box center [801, 89] width 12 height 7
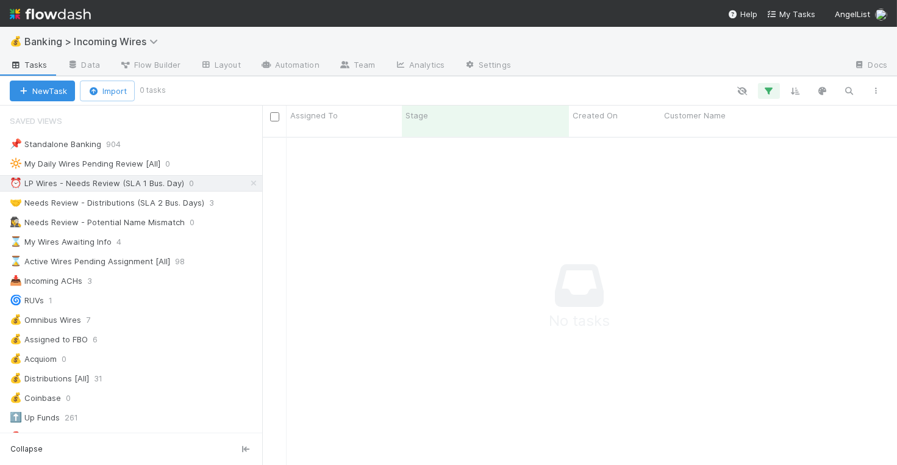
scroll to position [1, 1]
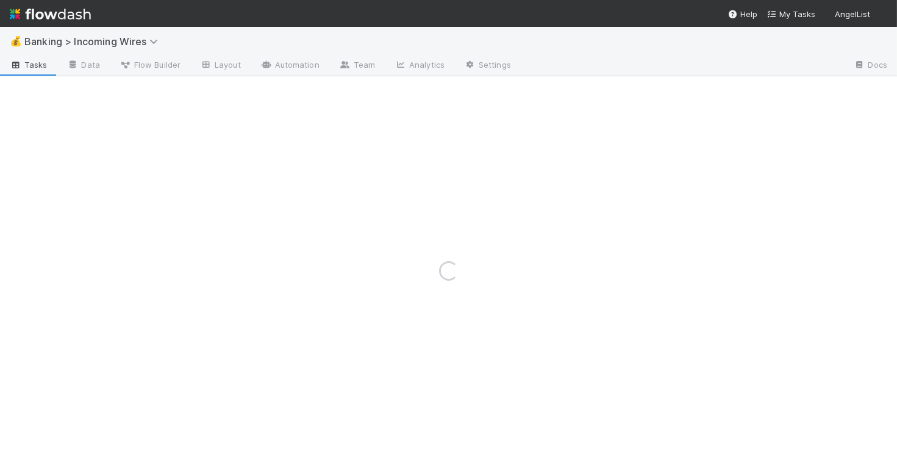
click at [139, 198] on div "Loading..." at bounding box center [448, 270] width 897 height 388
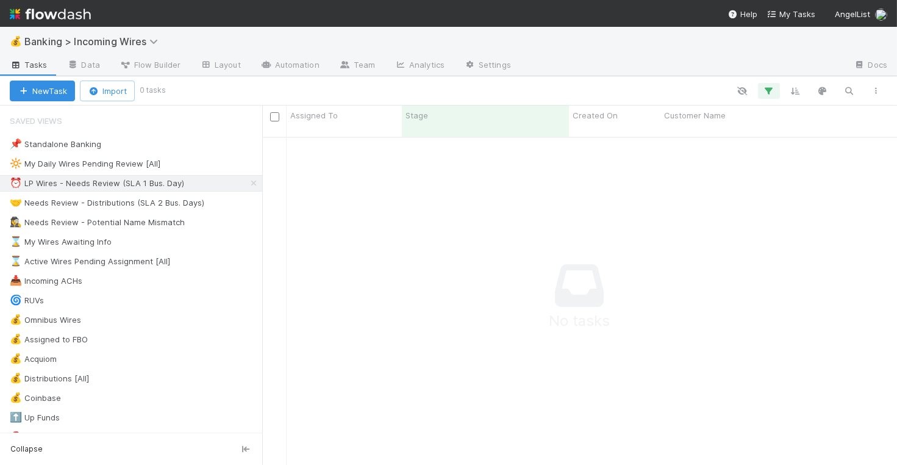
scroll to position [338, 635]
click at [139, 198] on div "🤝 Needs Review - Distributions (SLA 2 Bus. Days)" at bounding box center [107, 202] width 194 height 15
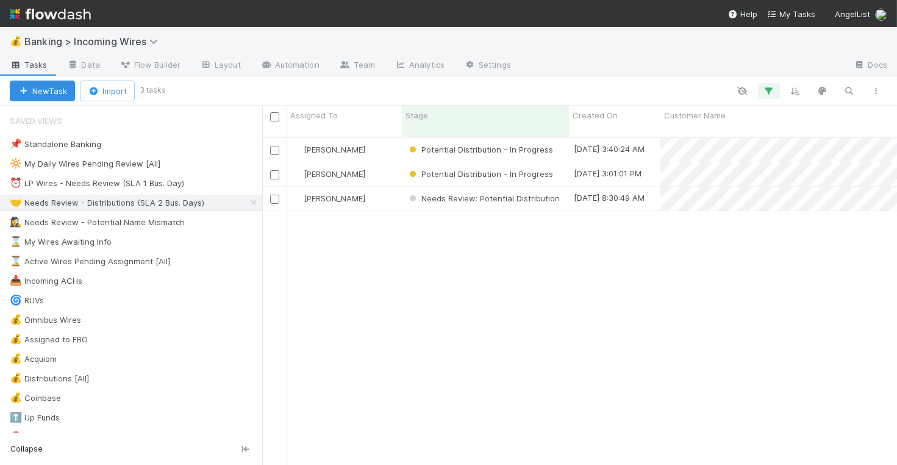
scroll to position [338, 635]
click at [113, 179] on div "⏰ LP Wires - Needs Review (SLA 1 Bus. Day)" at bounding box center [97, 183] width 174 height 15
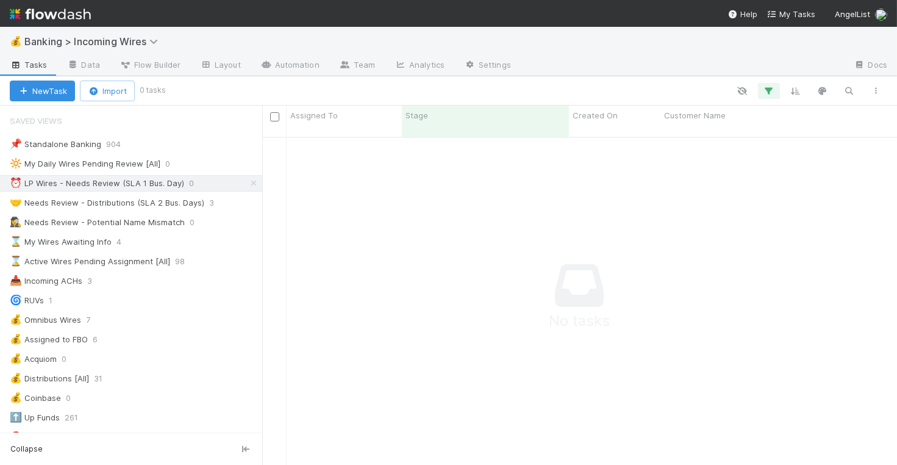
scroll to position [338, 635]
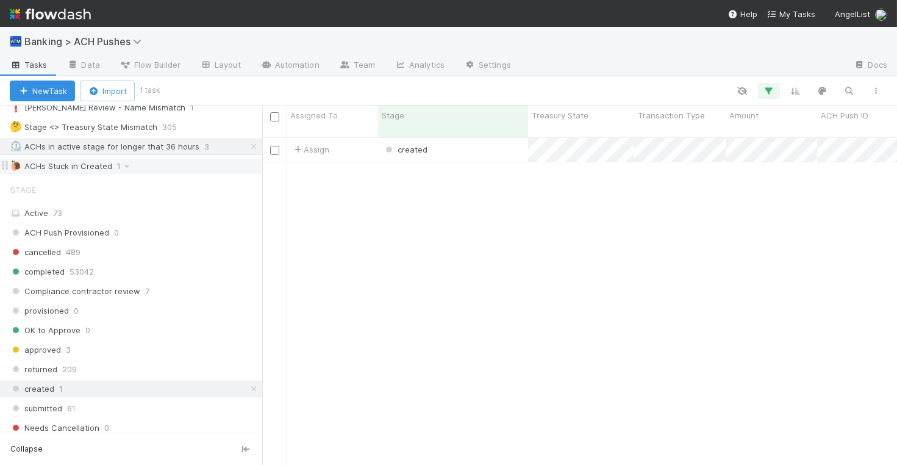
scroll to position [57, 0]
click at [475, 150] on div "created" at bounding box center [453, 150] width 150 height 24
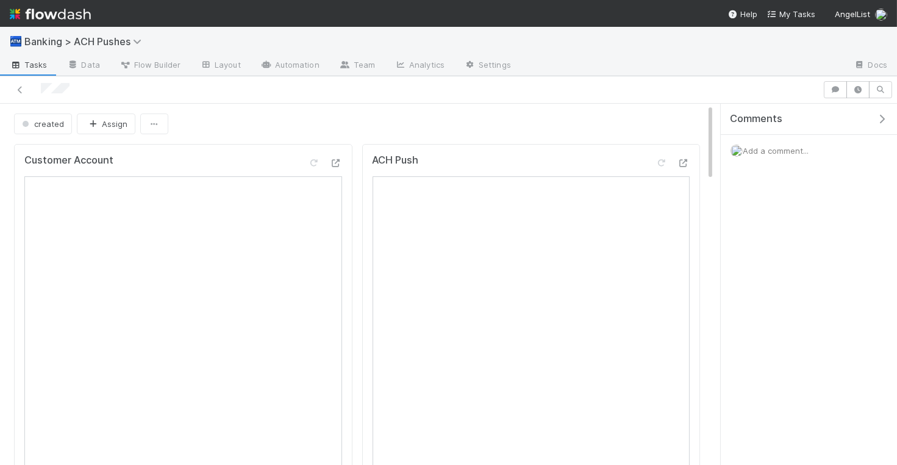
click at [778, 206] on div "Comments Add a comment..." at bounding box center [809, 166] width 176 height 124
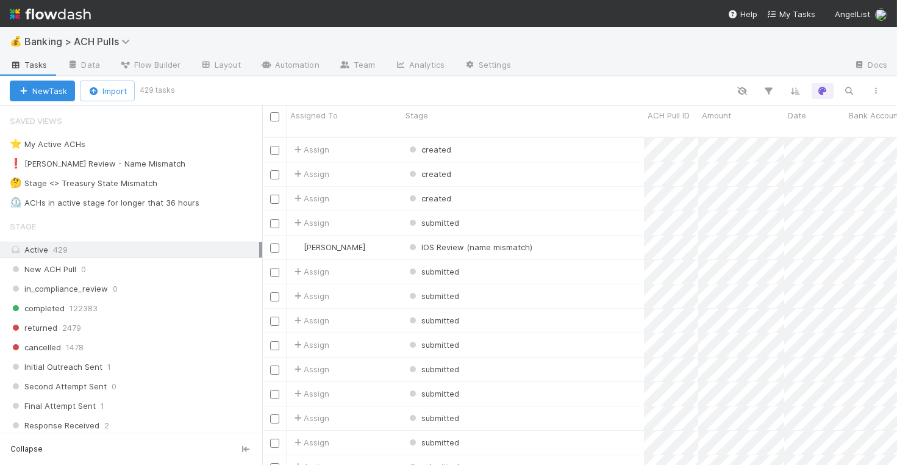
scroll to position [338, 635]
click at [195, 197] on div "⏲️ ACHs in active stage for longer that 36 hours 4" at bounding box center [136, 202] width 252 height 15
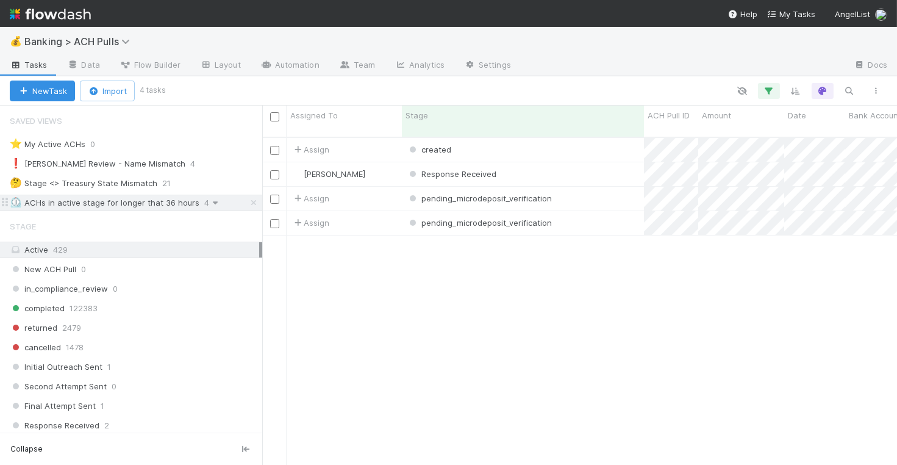
scroll to position [338, 635]
click at [595, 211] on div "pending_microdeposit_verification" at bounding box center [523, 223] width 242 height 24
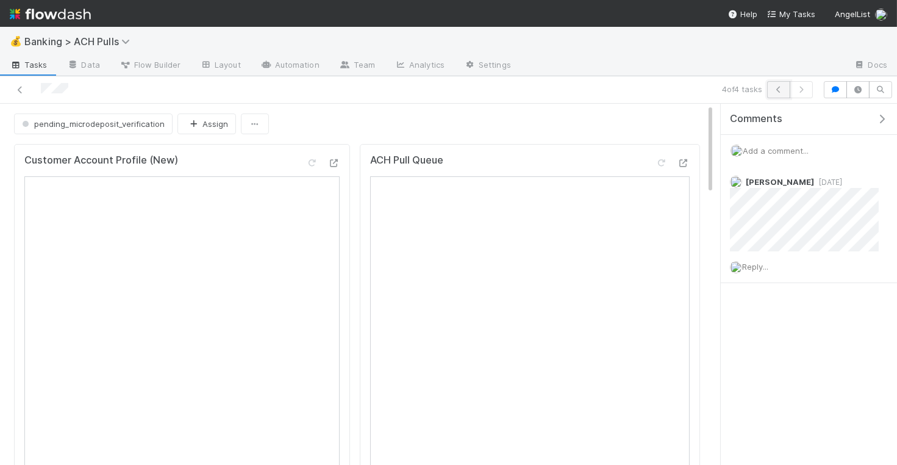
click at [782, 89] on icon "button" at bounding box center [778, 89] width 12 height 7
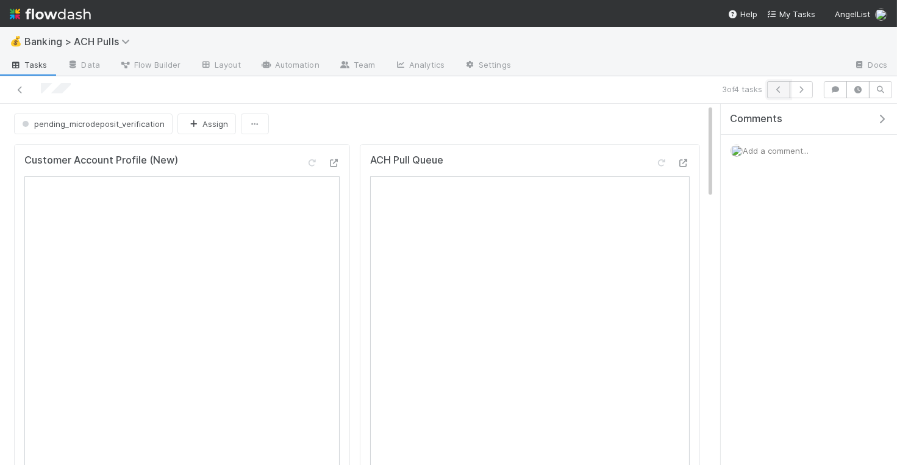
click at [775, 87] on icon "button" at bounding box center [778, 89] width 12 height 7
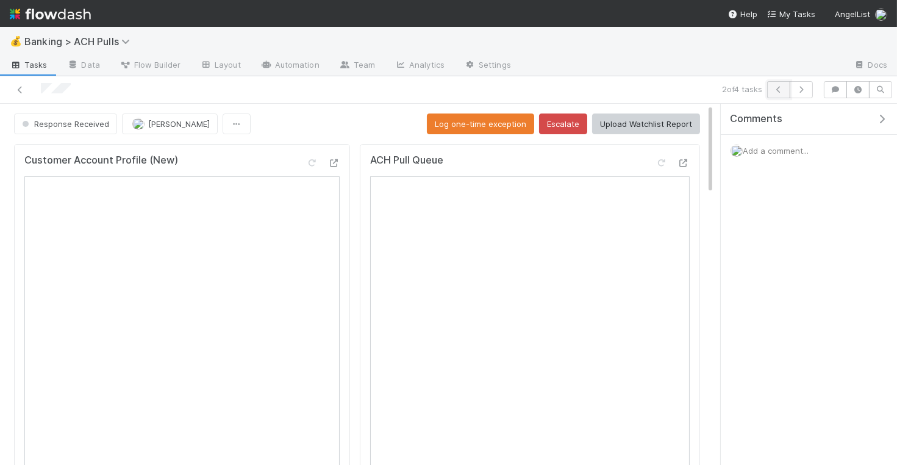
click at [780, 93] on button "button" at bounding box center [778, 89] width 23 height 17
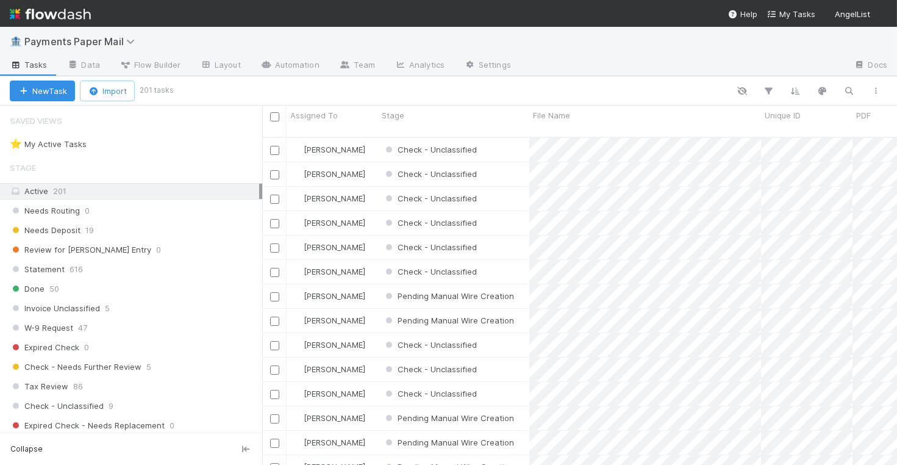
scroll to position [338, 635]
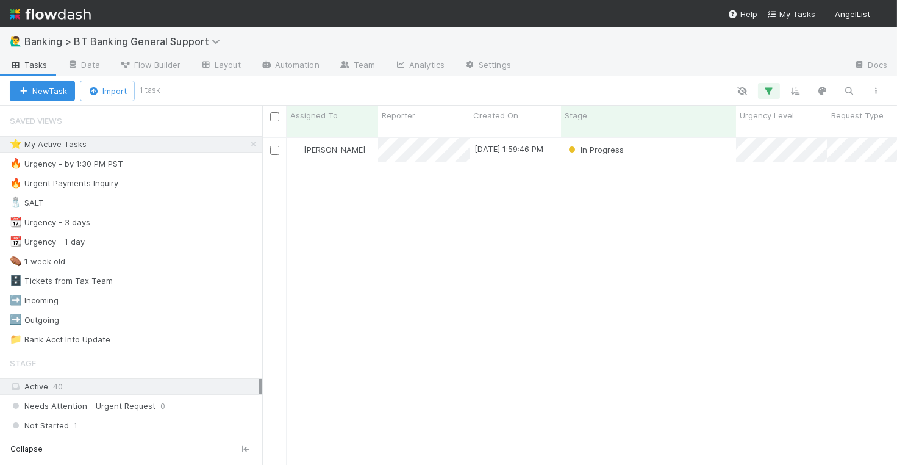
scroll to position [338, 635]
